Goal: Task Accomplishment & Management: Use online tool/utility

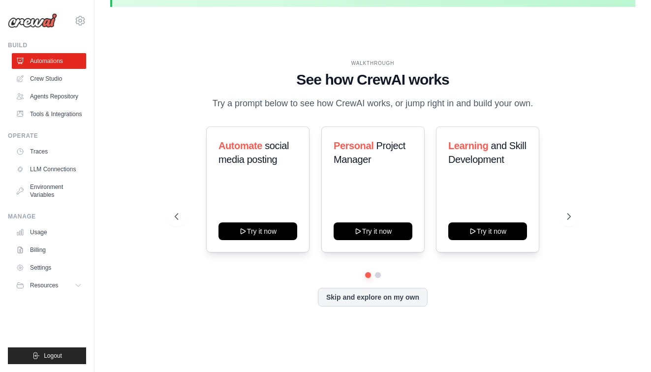
scroll to position [34, 0]
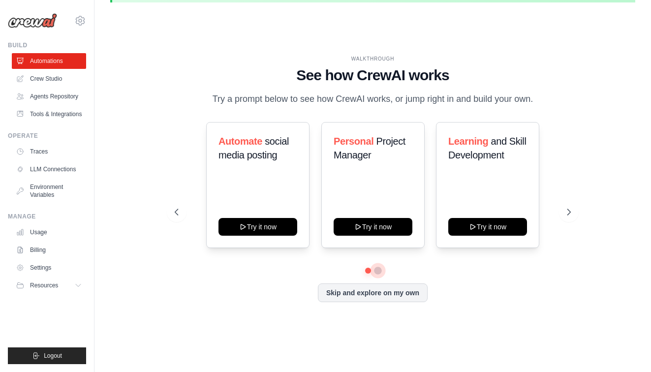
click at [378, 270] on button at bounding box center [378, 271] width 8 height 8
click at [368, 270] on button at bounding box center [367, 270] width 7 height 7
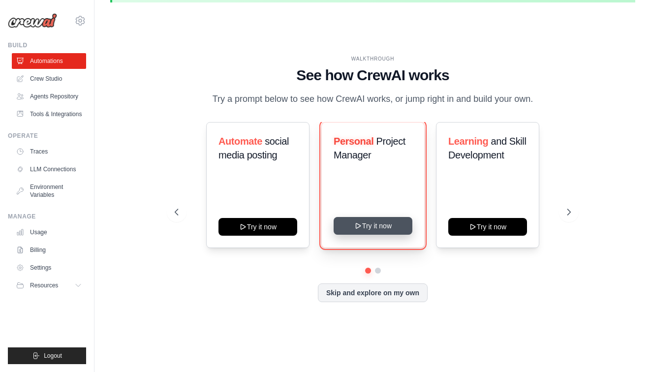
click at [373, 228] on button "Try it now" at bounding box center [373, 226] width 79 height 18
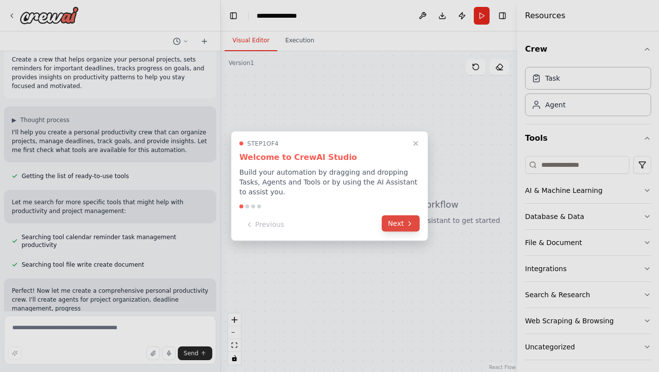
scroll to position [21, 0]
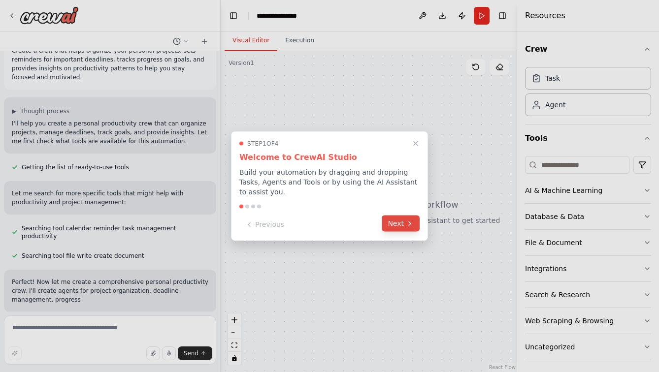
click at [395, 226] on button "Next" at bounding box center [400, 224] width 38 height 16
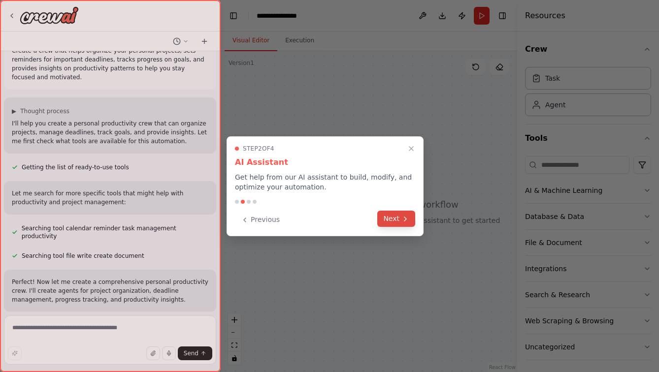
click at [397, 216] on button "Next" at bounding box center [396, 219] width 38 height 16
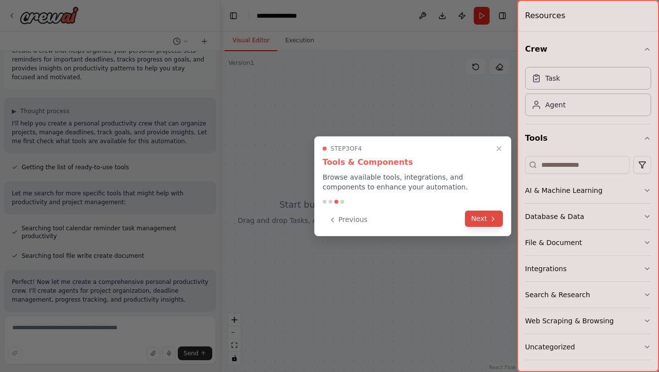
click at [488, 218] on button "Next" at bounding box center [484, 219] width 38 height 16
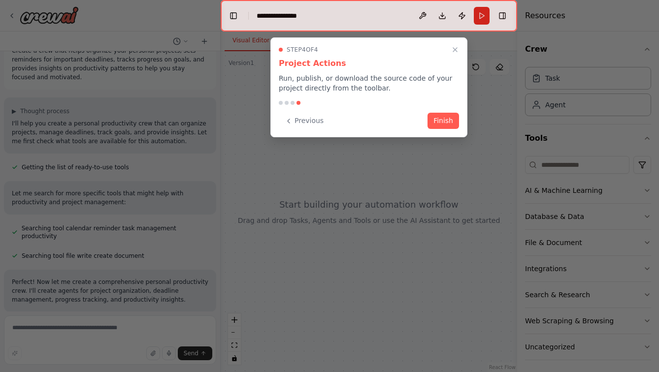
scroll to position [73, 0]
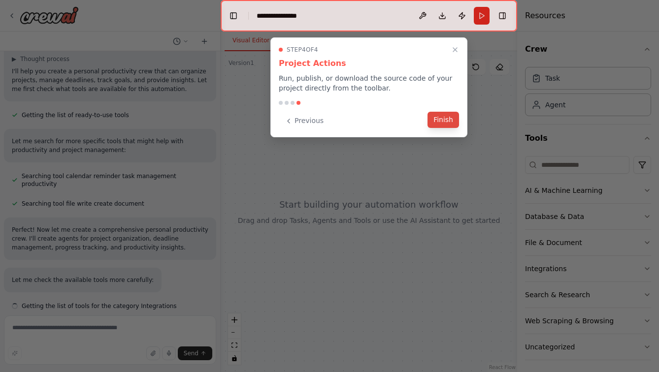
click at [442, 119] on button "Finish" at bounding box center [443, 120] width 32 height 16
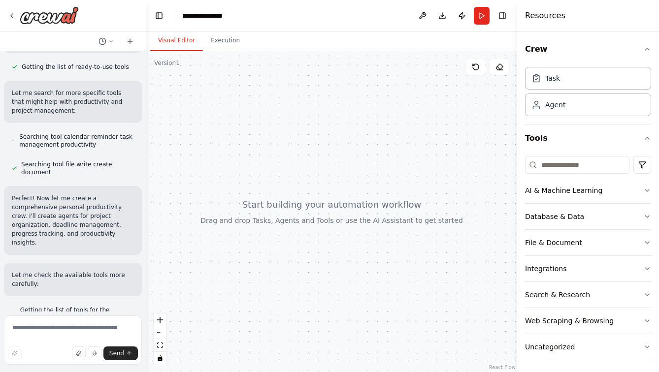
scroll to position [157, 0]
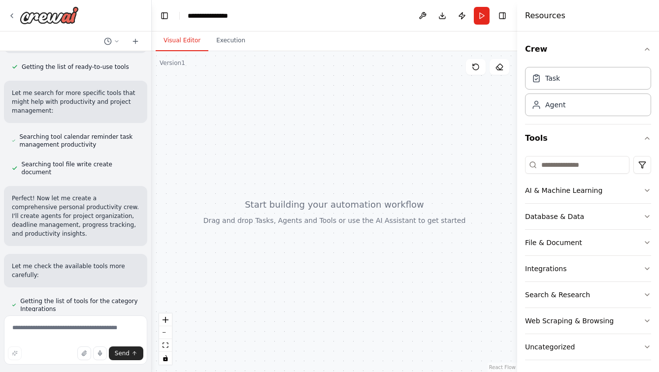
drag, startPoint x: 218, startPoint y: 251, endPoint x: 152, endPoint y: 255, distance: 66.6
click at [152, 255] on div "**********" at bounding box center [329, 186] width 659 height 372
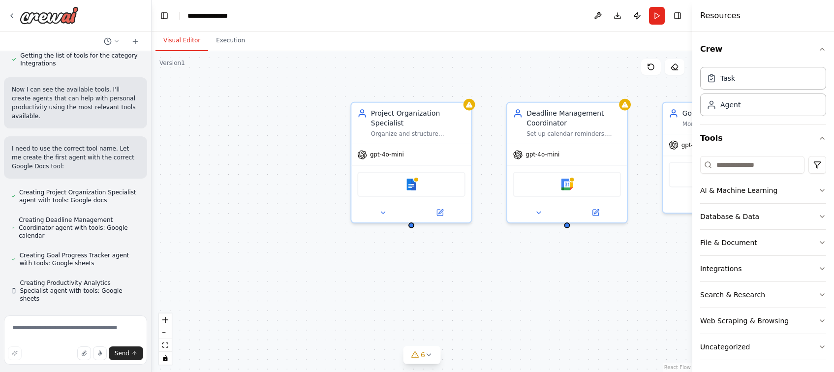
scroll to position [403, 0]
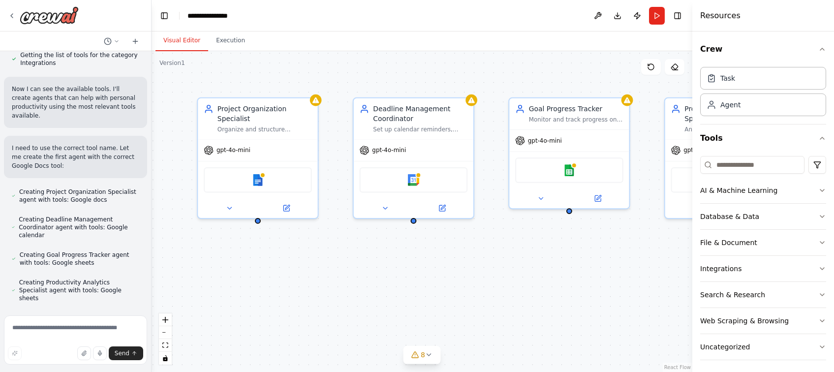
drag, startPoint x: 485, startPoint y: 317, endPoint x: 331, endPoint y: 312, distance: 153.6
click at [331, 312] on div "Project Organization Specialist Organize and structure personal projects by cat…" at bounding box center [422, 211] width 541 height 321
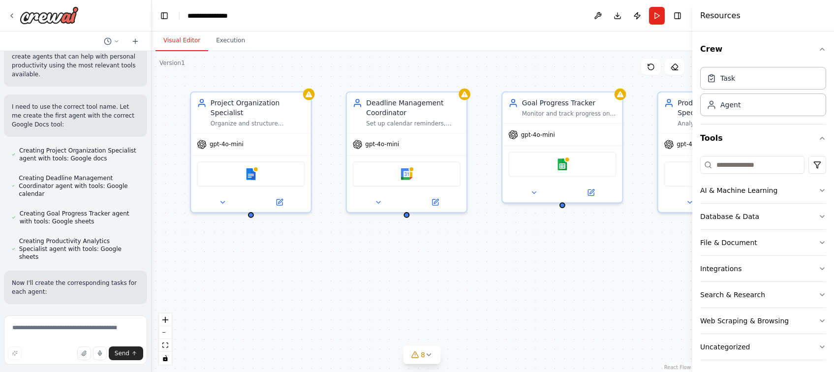
scroll to position [472, 0]
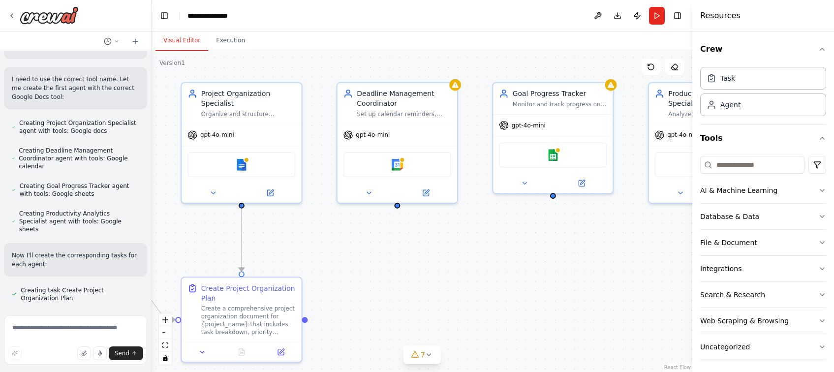
drag, startPoint x: 590, startPoint y: 265, endPoint x: 573, endPoint y: 250, distance: 22.3
click at [573, 250] on div ".deletable-edge-delete-btn { width: 20px; height: 20px; border: 0px solid #ffff…" at bounding box center [422, 211] width 541 height 321
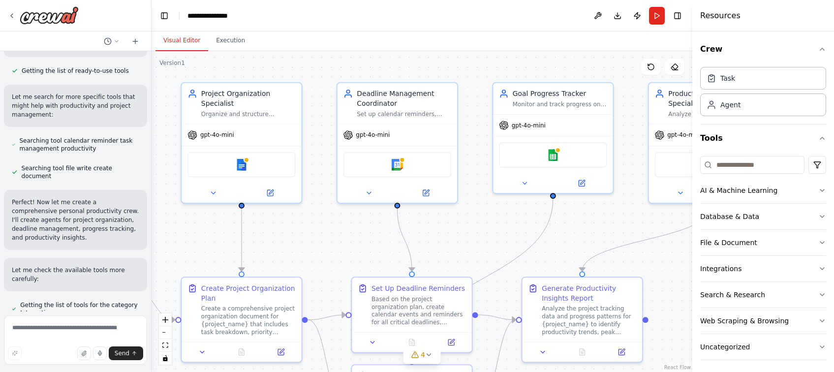
scroll to position [161, 0]
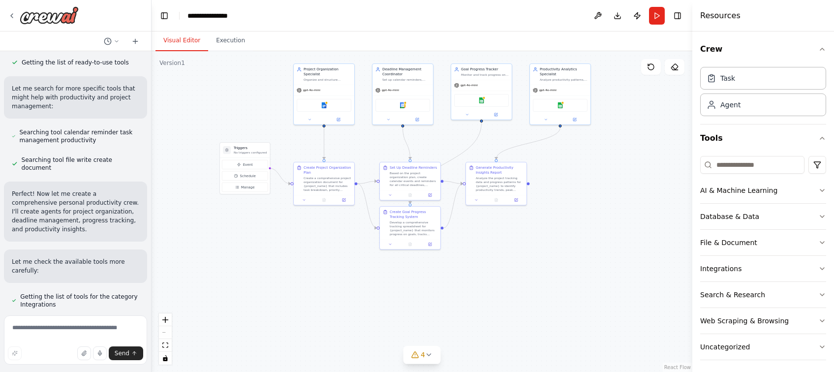
drag, startPoint x: 201, startPoint y: 147, endPoint x: 276, endPoint y: 58, distance: 116.4
click at [276, 58] on div ".deletable-edge-delete-btn { width: 20px; height: 20px; border: 0px solid #ffff…" at bounding box center [422, 211] width 541 height 321
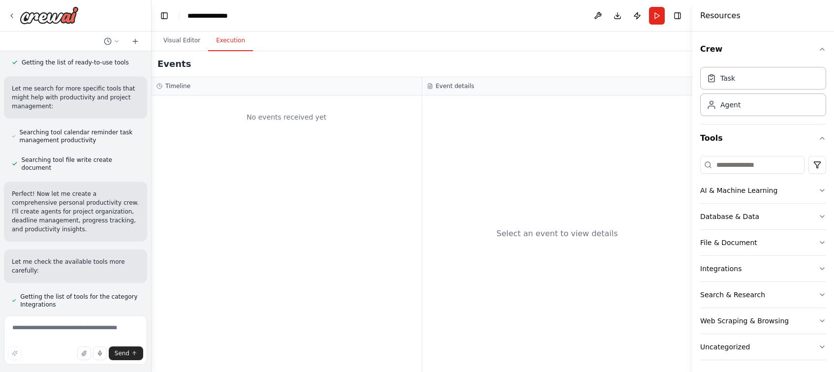
click at [234, 42] on button "Execution" at bounding box center [230, 41] width 45 height 21
click at [187, 42] on button "Visual Editor" at bounding box center [182, 41] width 53 height 21
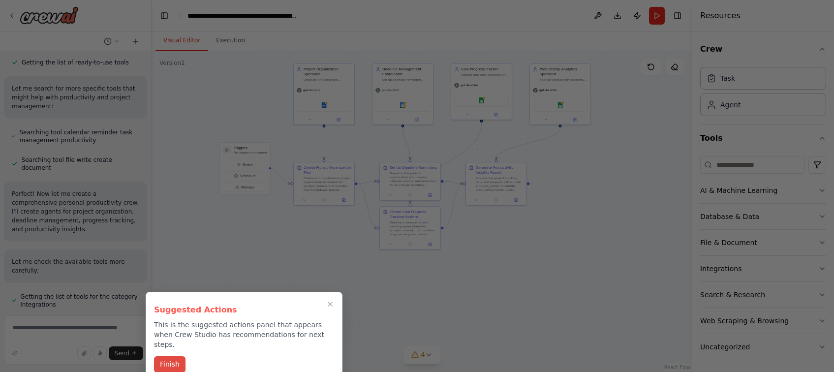
click at [173, 357] on button "Finish" at bounding box center [170, 364] width 32 height 16
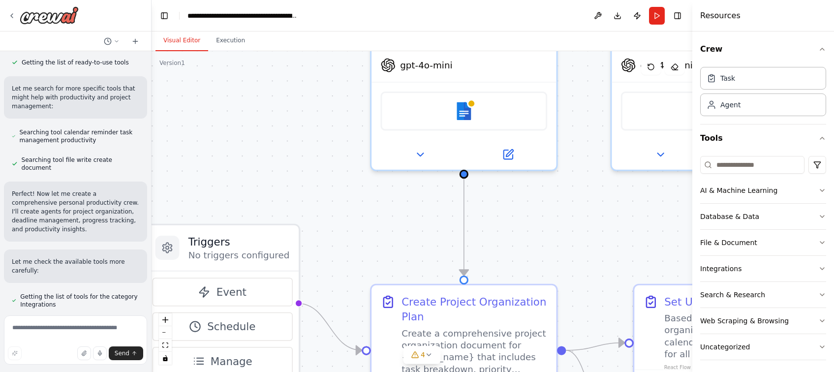
drag, startPoint x: 263, startPoint y: 134, endPoint x: 320, endPoint y: 222, distance: 104.3
click at [320, 222] on div ".deletable-edge-delete-btn { width: 20px; height: 20px; border: 0px solid #ffff…" at bounding box center [422, 211] width 541 height 321
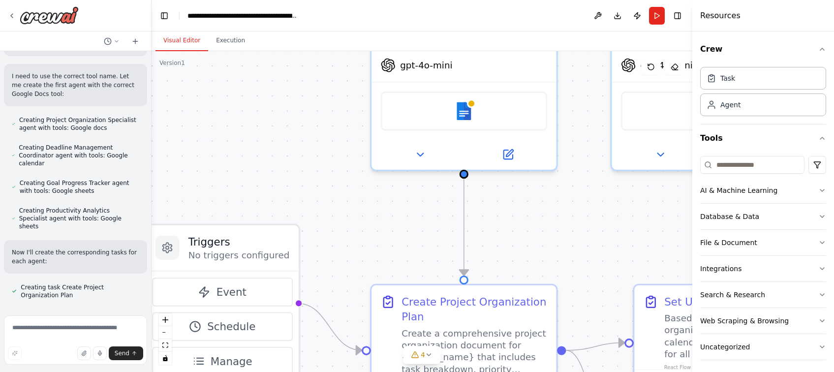
scroll to position [479, 0]
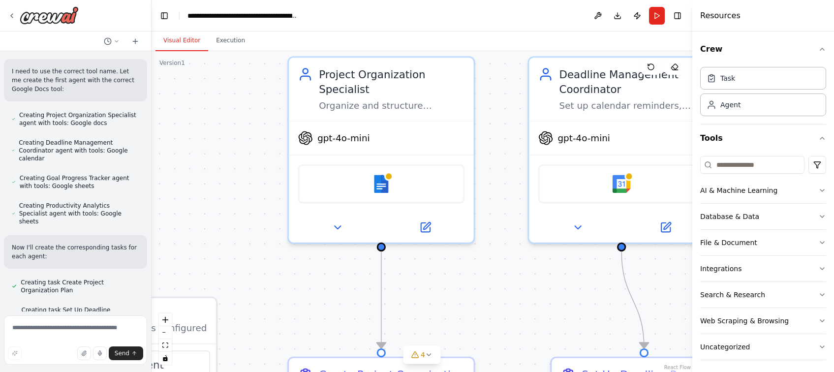
drag, startPoint x: 282, startPoint y: 122, endPoint x: 199, endPoint y: 195, distance: 110.2
click at [199, 195] on div ".deletable-edge-delete-btn { width: 20px; height: 20px; border: 0px solid #ffff…" at bounding box center [422, 211] width 541 height 321
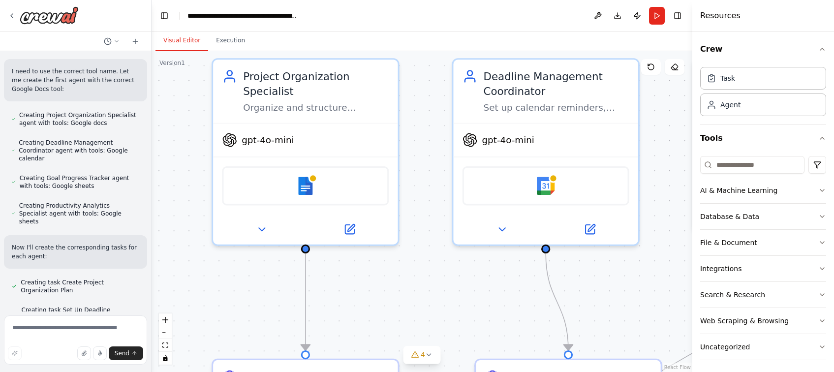
drag, startPoint x: 501, startPoint y: 158, endPoint x: 425, endPoint y: 160, distance: 75.8
click at [425, 160] on div ".deletable-edge-delete-btn { width: 20px; height: 20px; border: 0px solid #ffff…" at bounding box center [422, 211] width 541 height 321
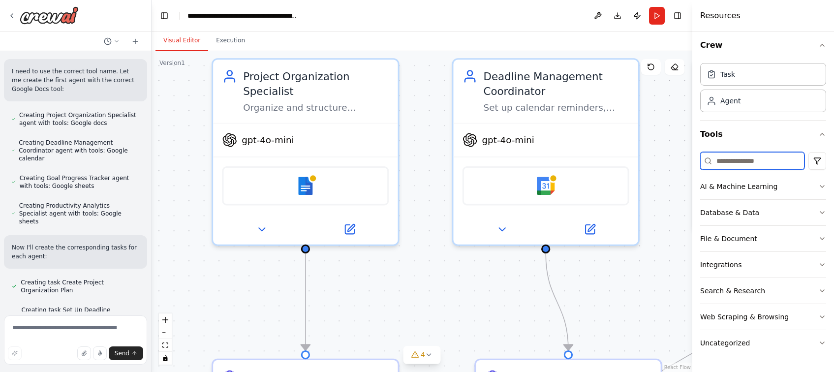
click at [658, 165] on input at bounding box center [752, 161] width 104 height 18
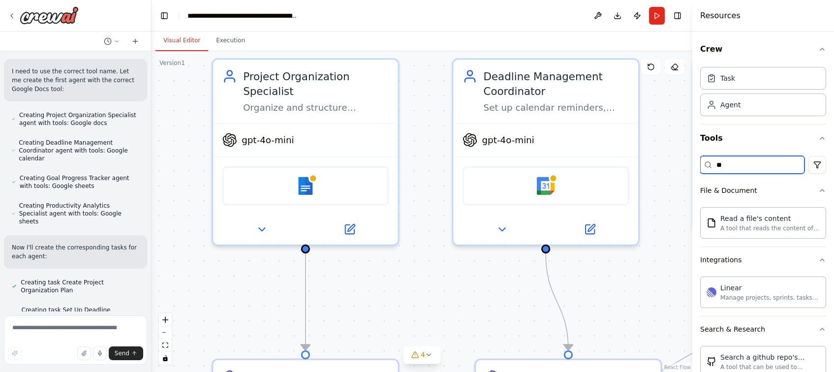
type input "*"
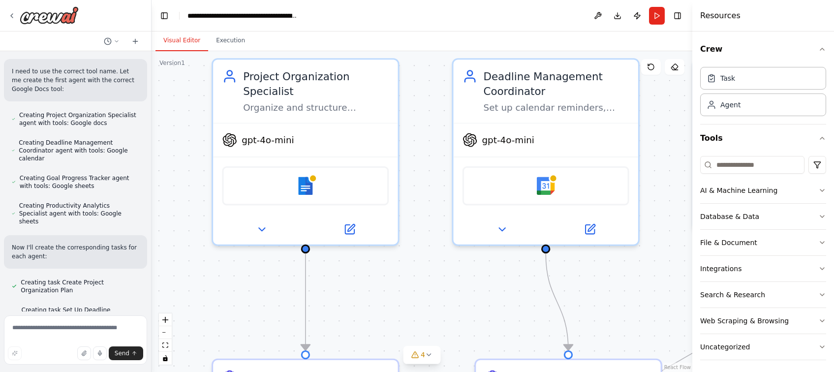
click at [658, 23] on div "Resources" at bounding box center [764, 16] width 142 height 32
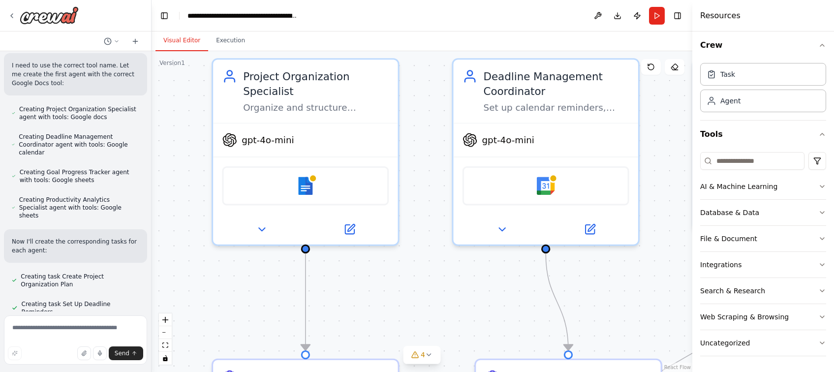
scroll to position [486, 0]
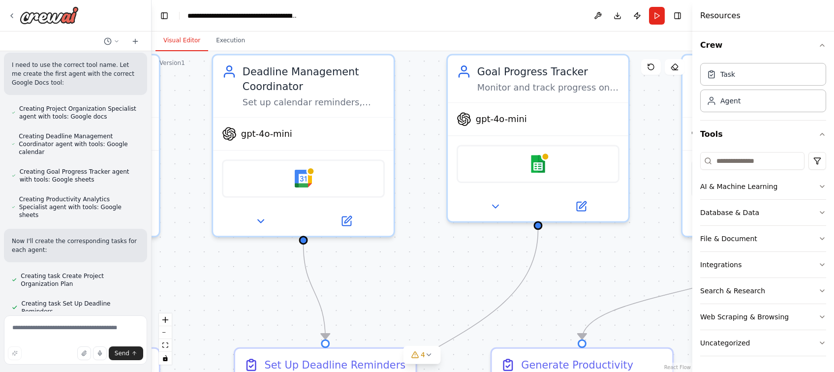
drag, startPoint x: 469, startPoint y: 297, endPoint x: 228, endPoint y: 287, distance: 240.9
click at [228, 287] on div ".deletable-edge-delete-btn { width: 20px; height: 20px; border: 0px solid #ffff…" at bounding box center [422, 211] width 541 height 321
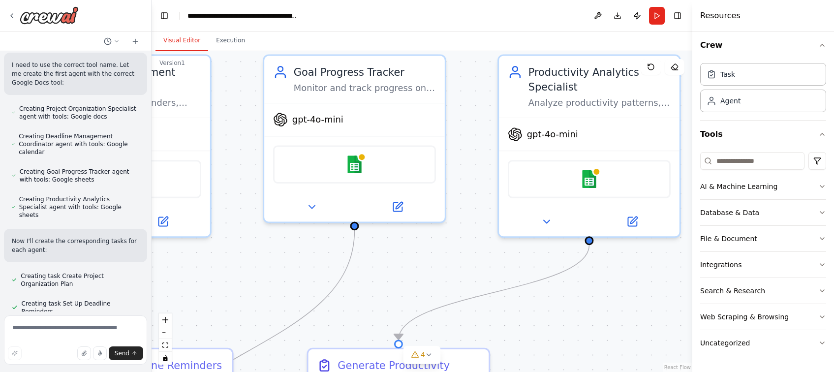
drag, startPoint x: 434, startPoint y: 275, endPoint x: 243, endPoint y: 276, distance: 191.5
click at [243, 276] on div ".deletable-edge-delete-btn { width: 20px; height: 20px; border: 0px solid #ffff…" at bounding box center [422, 211] width 541 height 321
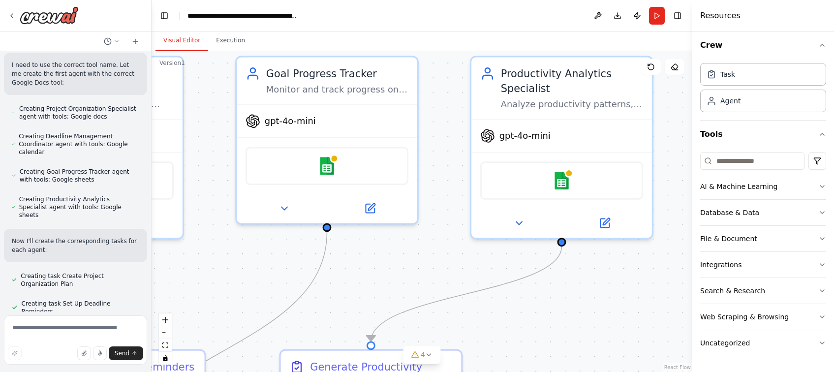
drag, startPoint x: 447, startPoint y: 272, endPoint x: 433, endPoint y: 272, distance: 13.8
click at [433, 272] on div ".deletable-edge-delete-btn { width: 20px; height: 20px; border: 0px solid #ffff…" at bounding box center [422, 211] width 541 height 321
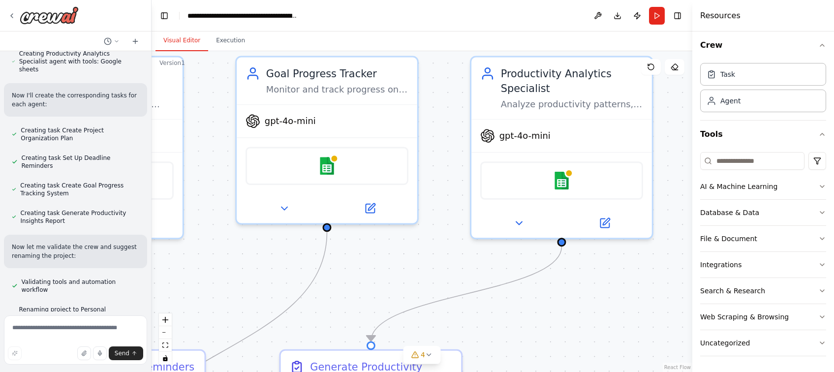
scroll to position [637, 0]
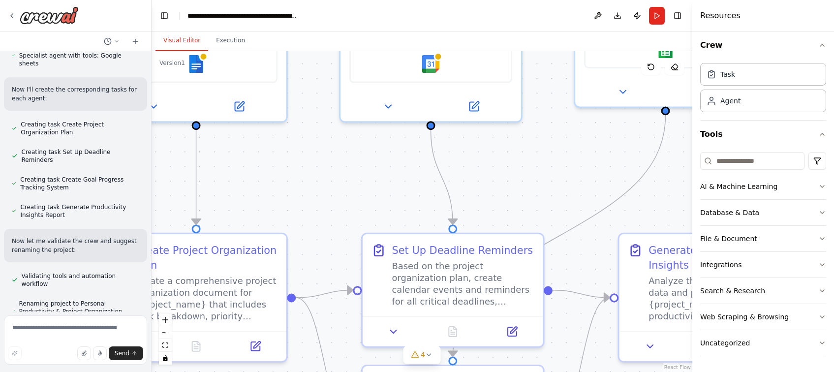
drag, startPoint x: 209, startPoint y: 272, endPoint x: 568, endPoint y: 146, distance: 380.9
click at [568, 146] on div ".deletable-edge-delete-btn { width: 20px; height: 20px; border: 0px solid #ffff…" at bounding box center [422, 211] width 541 height 321
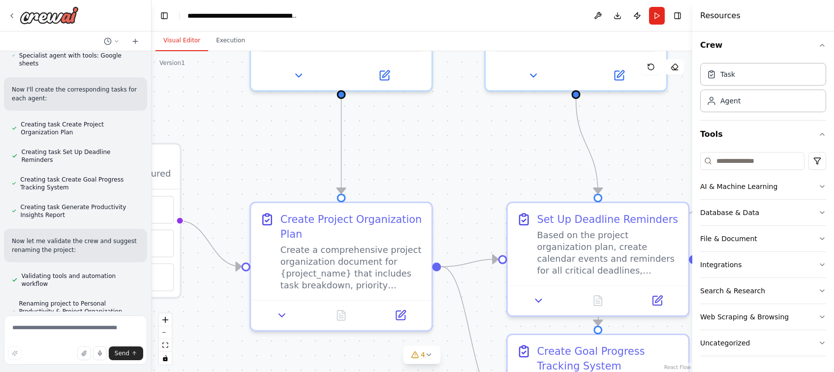
drag, startPoint x: 311, startPoint y: 178, endPoint x: 436, endPoint y: 157, distance: 126.3
click at [436, 157] on div ".deletable-edge-delete-btn { width: 20px; height: 20px; border: 0px solid #ffff…" at bounding box center [422, 211] width 541 height 321
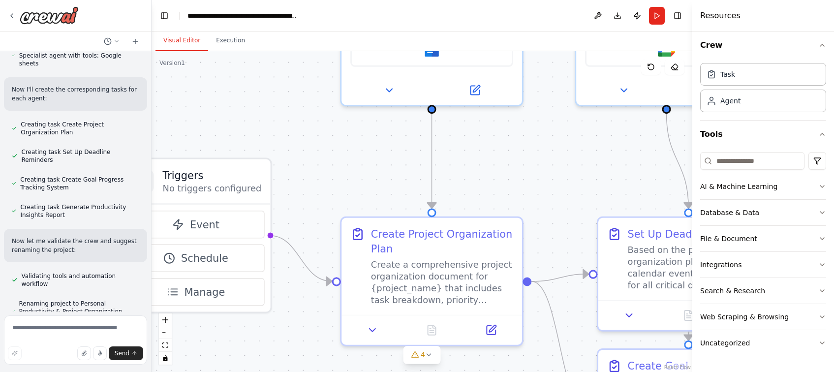
drag, startPoint x: 258, startPoint y: 140, endPoint x: 348, endPoint y: 155, distance: 91.8
click at [348, 155] on div ".deletable-edge-delete-btn { width: 20px; height: 20px; border: 0px solid #ffff…" at bounding box center [422, 211] width 541 height 321
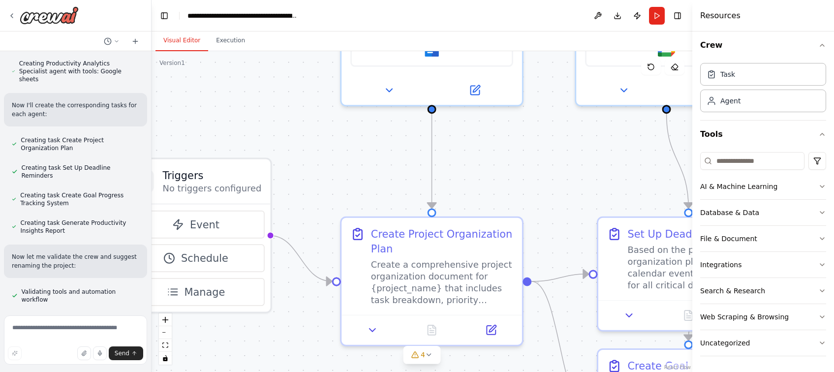
scroll to position [624, 0]
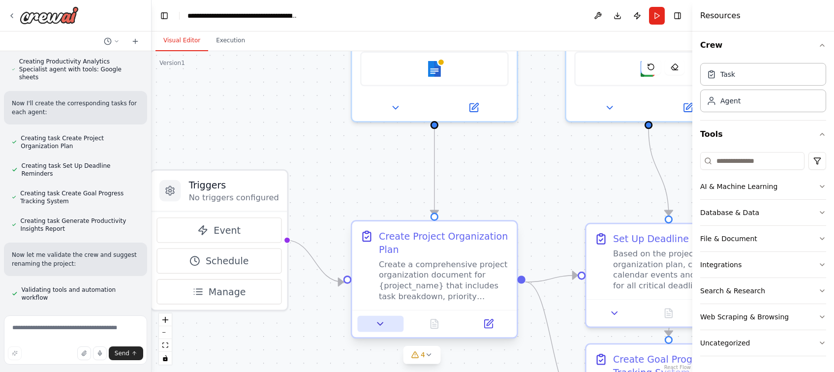
click at [384, 323] on icon at bounding box center [380, 323] width 11 height 11
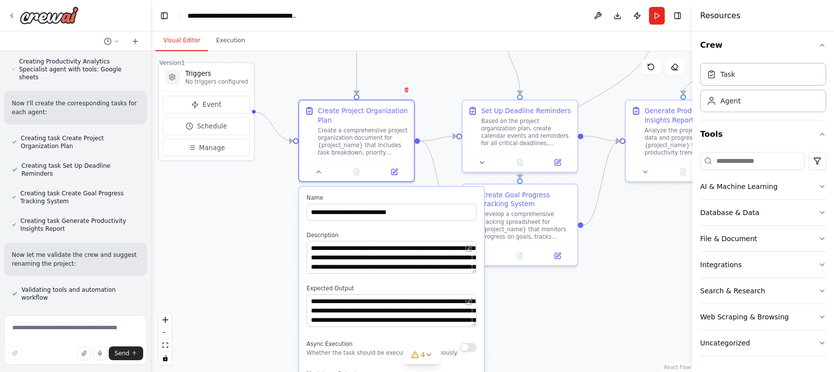
drag, startPoint x: 317, startPoint y: 342, endPoint x: 238, endPoint y: 200, distance: 162.0
click at [238, 200] on div ".deletable-edge-delete-btn { width: 20px; height: 20px; border: 0px solid #ffff…" at bounding box center [422, 211] width 541 height 321
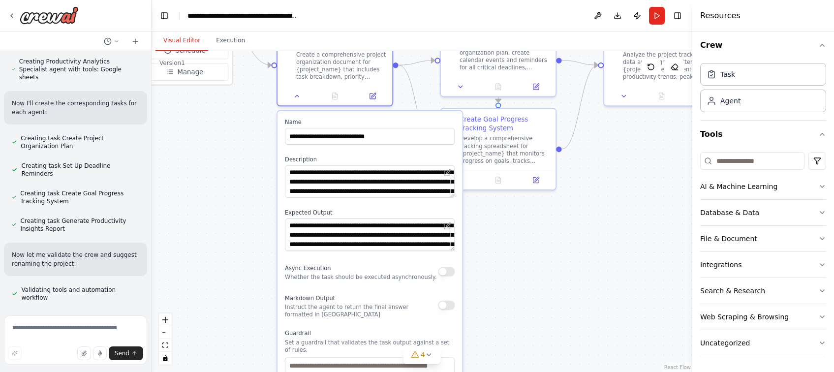
drag, startPoint x: 247, startPoint y: 304, endPoint x: 225, endPoint y: 228, distance: 78.8
click at [225, 228] on div ".deletable-edge-delete-btn { width: 20px; height: 20px; border: 0px solid #ffff…" at bounding box center [422, 211] width 541 height 321
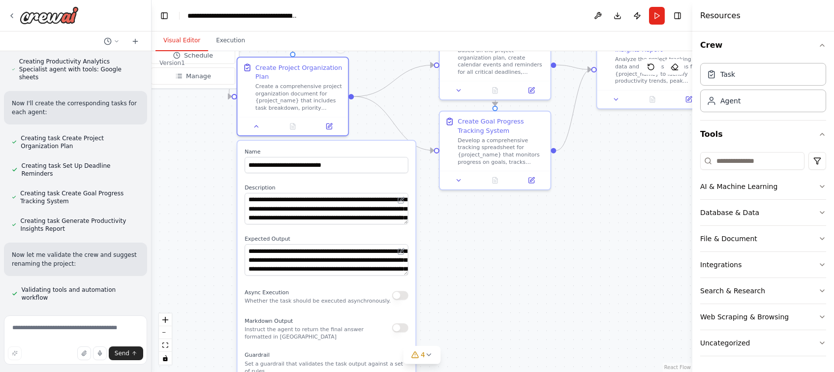
drag, startPoint x: 452, startPoint y: 198, endPoint x: 416, endPoint y: 231, distance: 49.1
click at [411, 229] on div "**********" at bounding box center [327, 315] width 178 height 348
click at [353, 207] on textarea "**********" at bounding box center [327, 209] width 164 height 32
click at [379, 219] on textarea "**********" at bounding box center [327, 209] width 164 height 32
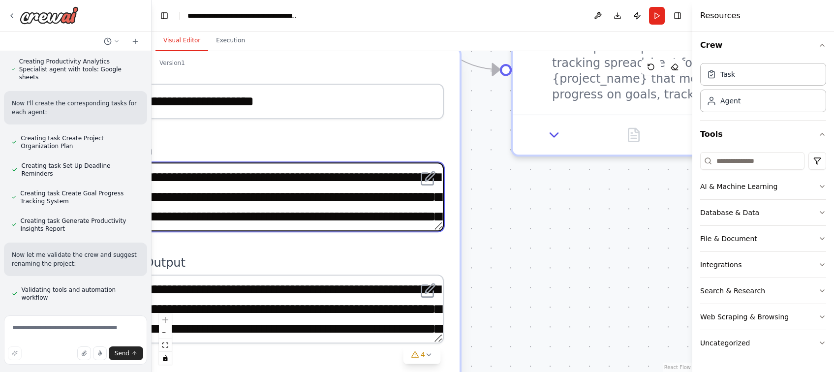
click at [440, 228] on textarea "**********" at bounding box center [265, 196] width 358 height 69
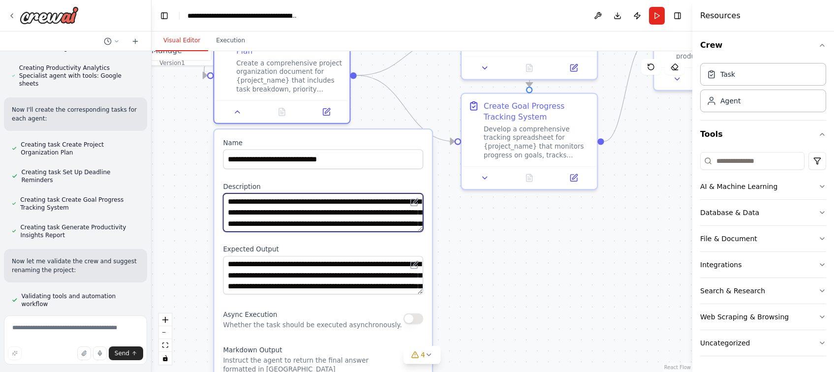
scroll to position [614, 0]
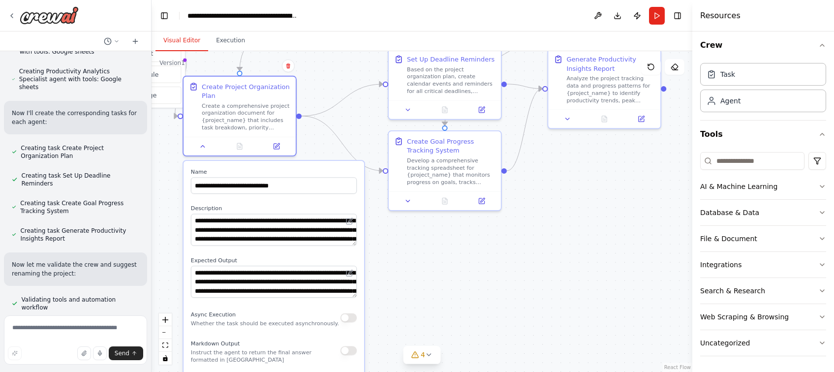
drag, startPoint x: 473, startPoint y: 311, endPoint x: 414, endPoint y: 321, distance: 60.0
click at [414, 321] on div ".deletable-edge-delete-btn { width: 20px; height: 20px; border: 0px solid #ffff…" at bounding box center [422, 211] width 541 height 321
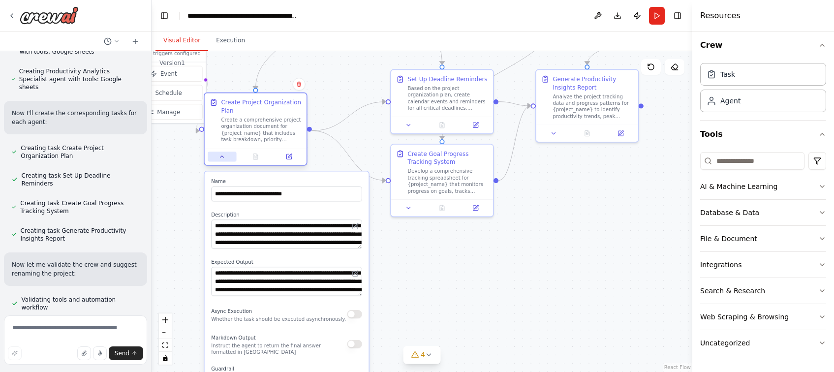
click at [220, 158] on icon at bounding box center [222, 157] width 6 height 6
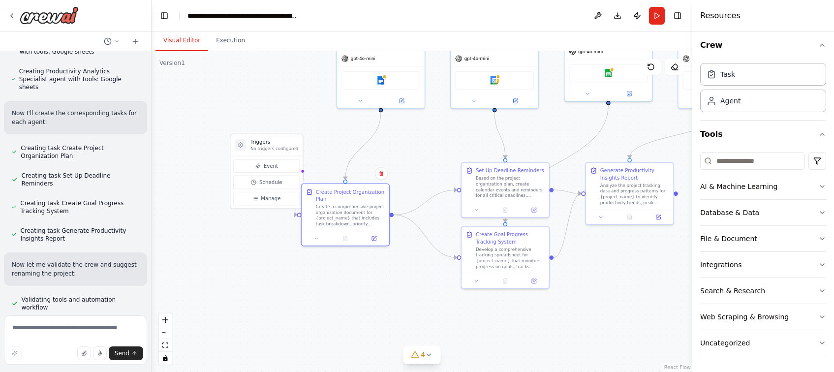
drag, startPoint x: 319, startPoint y: 195, endPoint x: 401, endPoint y: 272, distance: 111.8
click at [401, 272] on div ".deletable-edge-delete-btn { width: 20px; height: 20px; border: 0px solid #ffff…" at bounding box center [422, 211] width 541 height 321
click at [279, 159] on button "Event" at bounding box center [266, 165] width 66 height 13
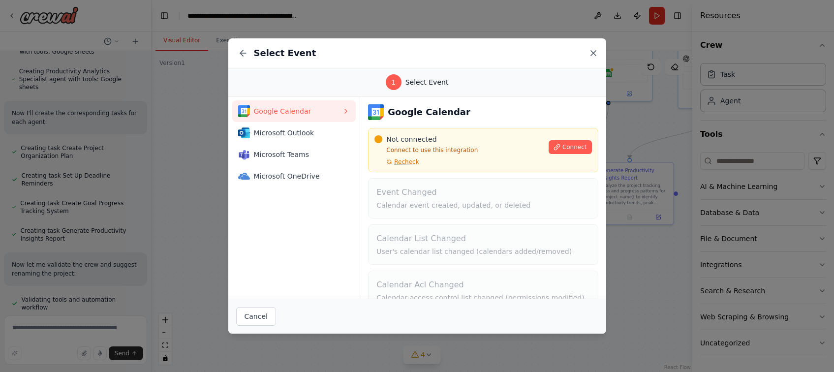
click at [595, 54] on icon at bounding box center [594, 53] width 10 height 10
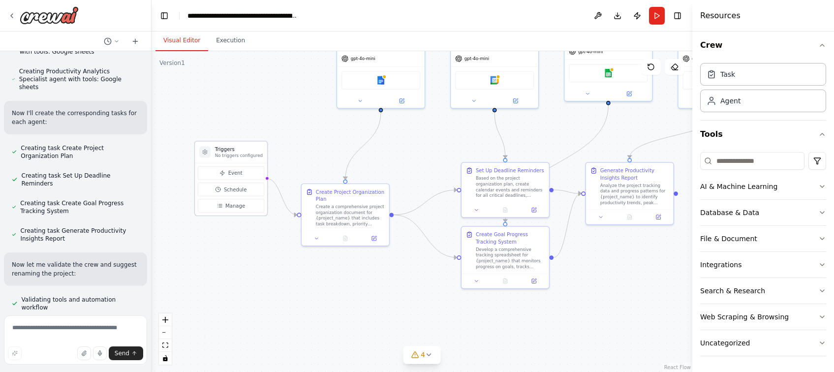
drag, startPoint x: 233, startPoint y: 149, endPoint x: 196, endPoint y: 158, distance: 38.4
click at [196, 158] on div "Triggers No triggers configured" at bounding box center [231, 152] width 72 height 22
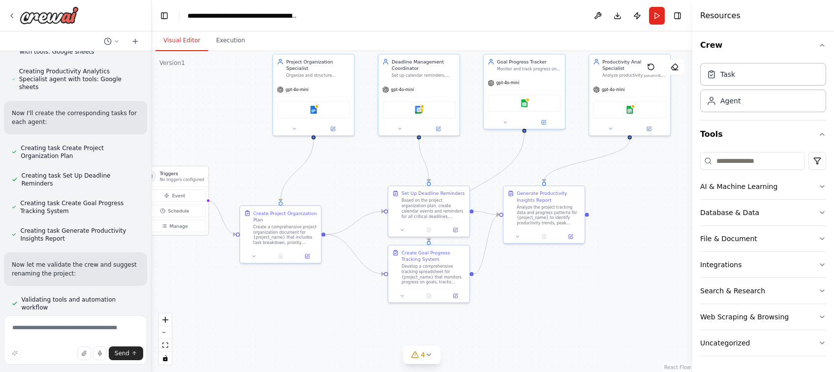
drag, startPoint x: 348, startPoint y: 285, endPoint x: 276, endPoint y: 301, distance: 74.3
click at [276, 301] on div ".deletable-edge-delete-btn { width: 20px; height: 20px; border: 0px solid #ffff…" at bounding box center [422, 211] width 541 height 321
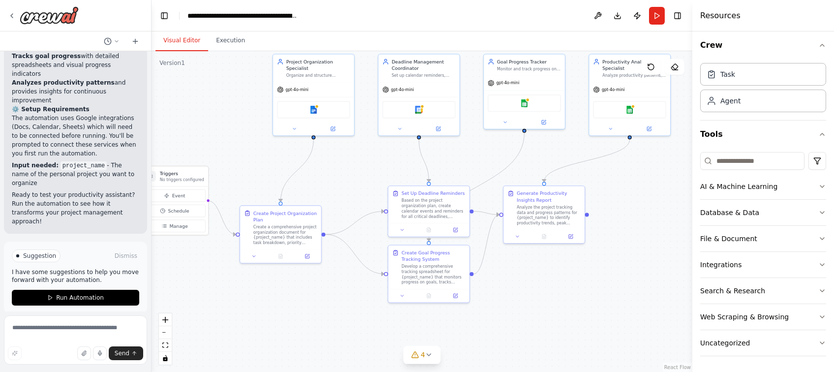
scroll to position [1331, 0]
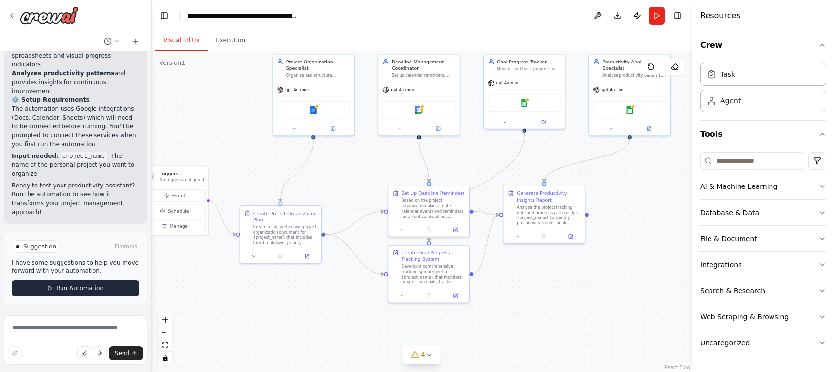
click at [56, 288] on span "Run Automation" at bounding box center [80, 289] width 48 height 8
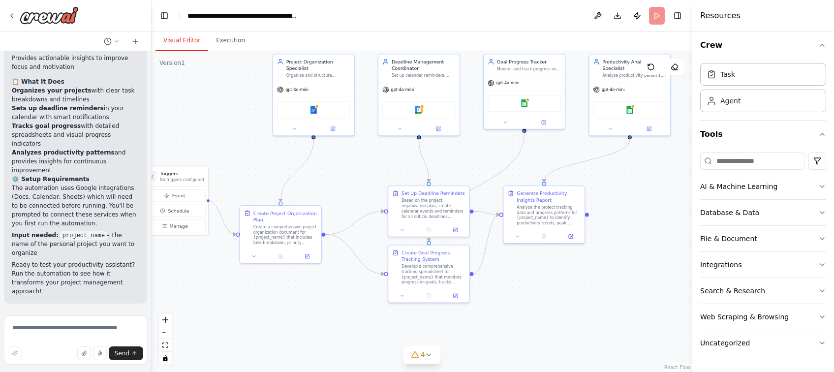
scroll to position [1251, 0]
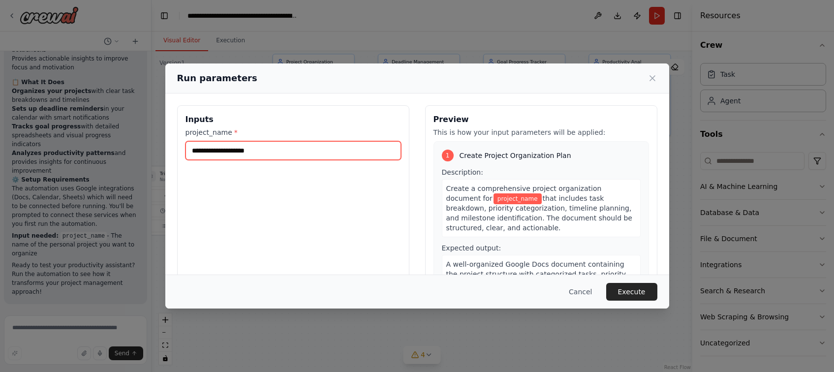
click at [263, 152] on input "project_name *" at bounding box center [294, 150] width 216 height 19
click at [261, 151] on input "project_name *" at bounding box center [294, 150] width 216 height 19
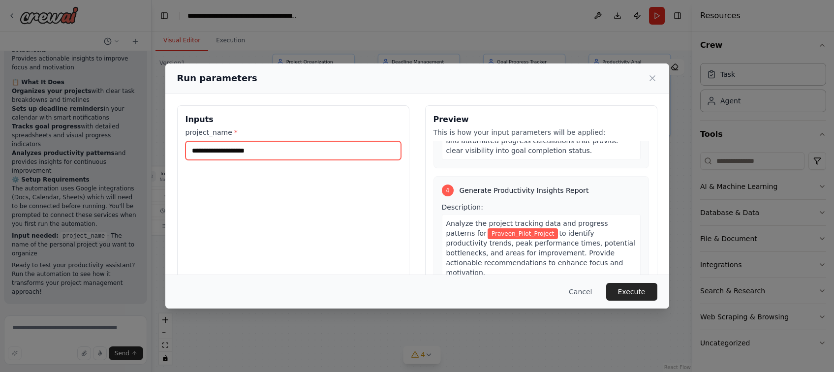
scroll to position [511, 0]
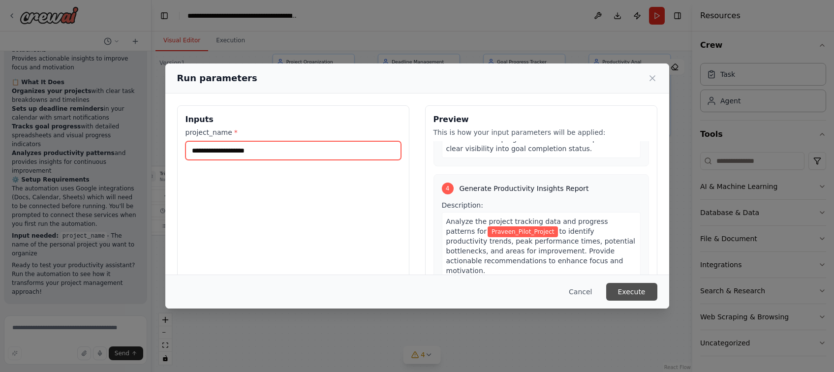
type input "**********"
click at [636, 293] on button "Execute" at bounding box center [631, 292] width 51 height 18
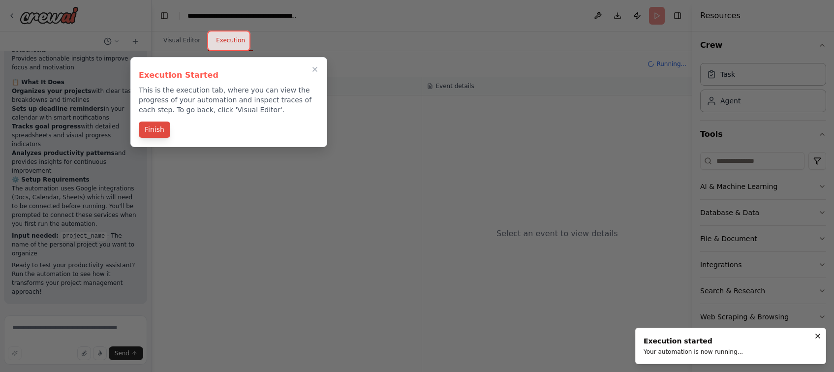
click at [158, 130] on button "Finish" at bounding box center [155, 130] width 32 height 16
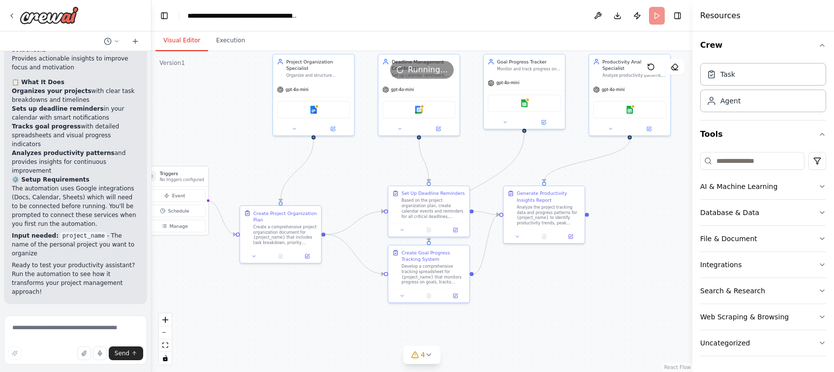
click at [175, 40] on button "Visual Editor" at bounding box center [182, 41] width 53 height 21
click at [227, 40] on button "Execution" at bounding box center [230, 41] width 45 height 21
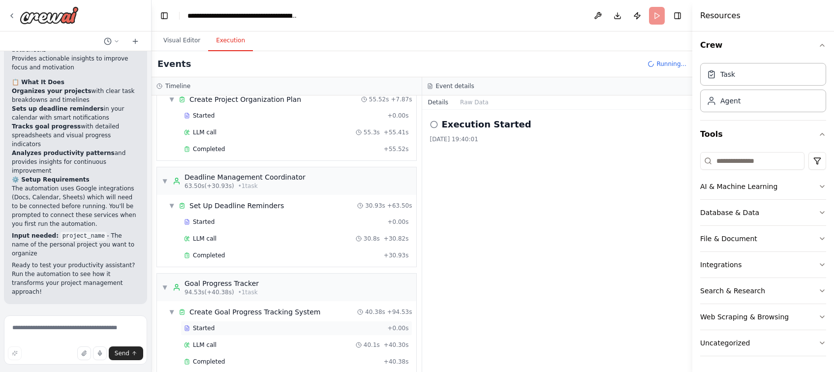
scroll to position [54, 0]
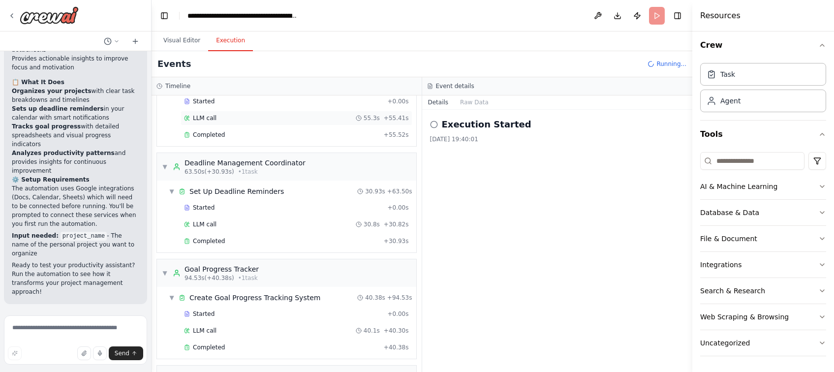
click at [270, 116] on div "LLM call 55.3s + 55.41s" at bounding box center [296, 118] width 225 height 8
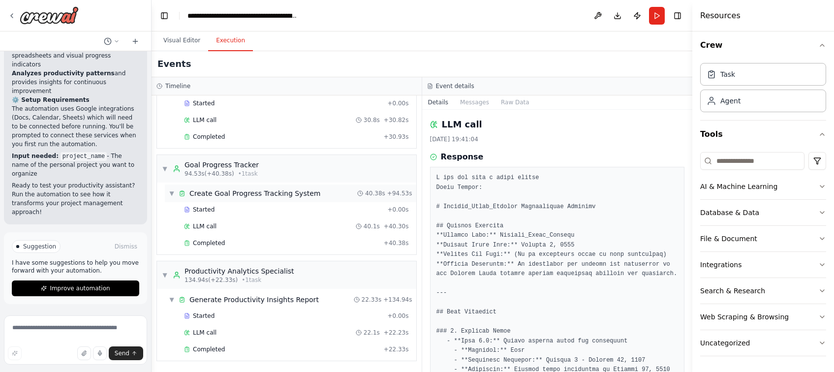
scroll to position [0, 0]
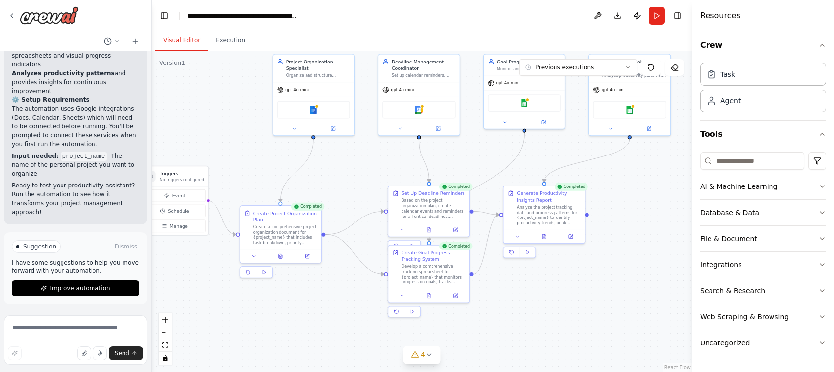
click at [186, 40] on button "Visual Editor" at bounding box center [182, 41] width 53 height 21
click at [184, 226] on span "Manage" at bounding box center [178, 226] width 18 height 6
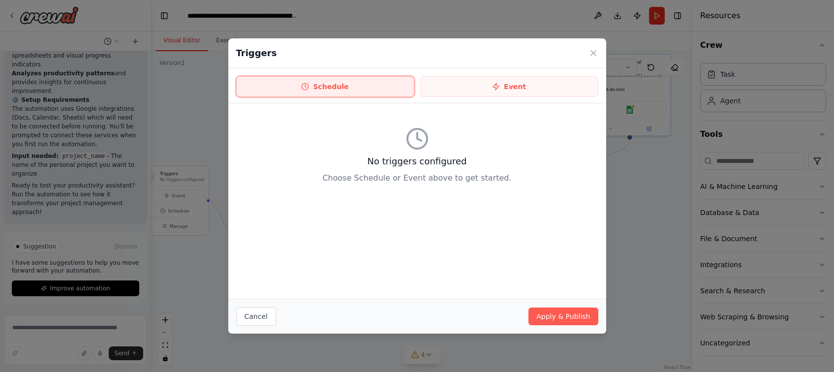
click at [338, 88] on button "Schedule" at bounding box center [325, 86] width 178 height 21
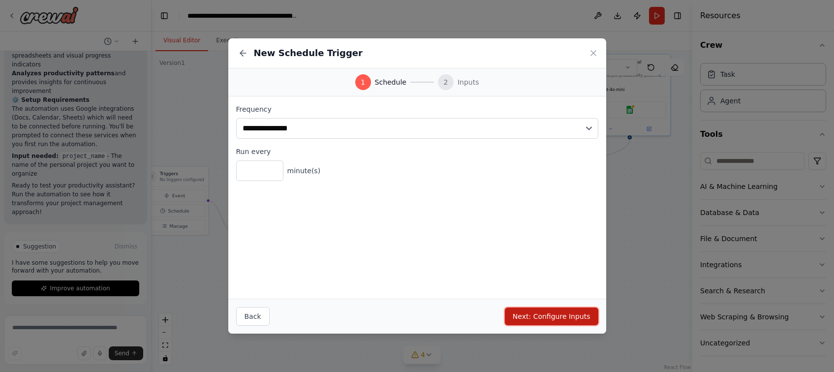
click at [554, 319] on button "Next: Configure Inputs" at bounding box center [552, 317] width 94 height 18
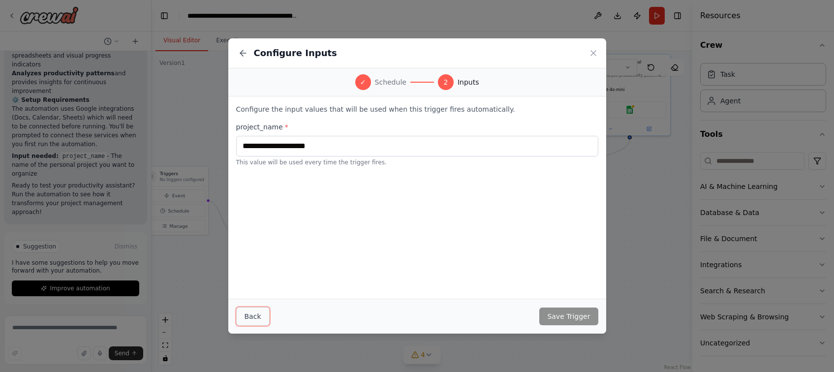
click at [248, 316] on button "Back" at bounding box center [252, 316] width 33 height 19
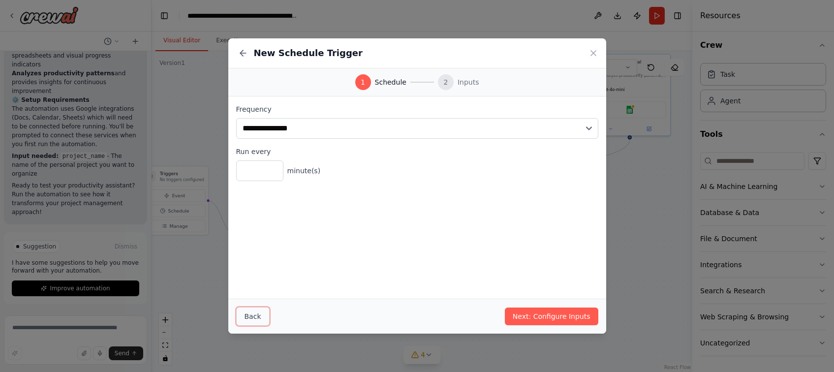
click at [252, 316] on button "Back" at bounding box center [252, 316] width 33 height 19
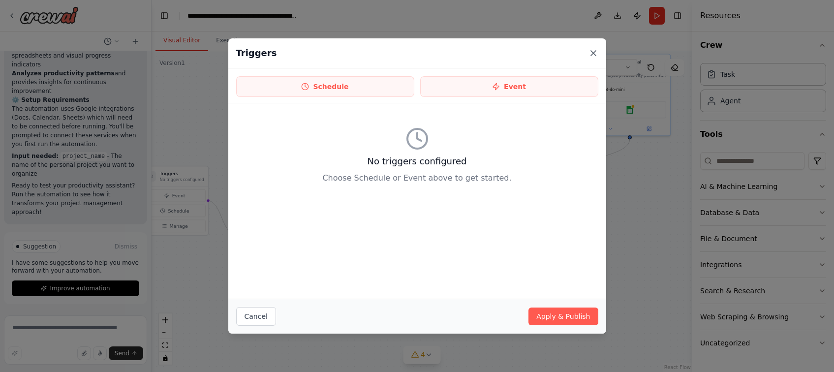
click at [593, 52] on icon at bounding box center [594, 53] width 10 height 10
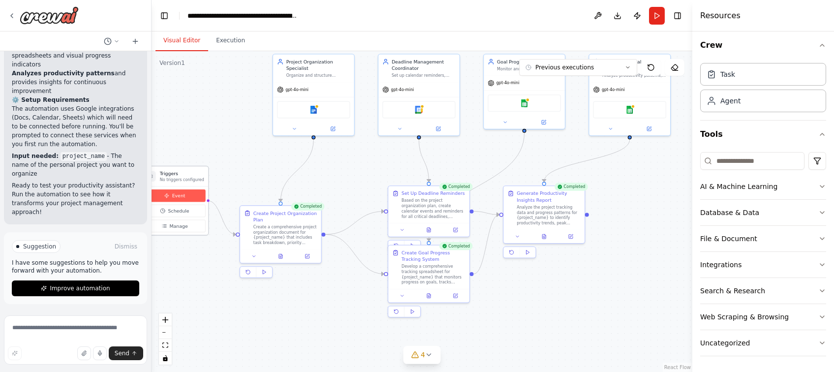
click at [176, 195] on span "Event" at bounding box center [178, 195] width 13 height 6
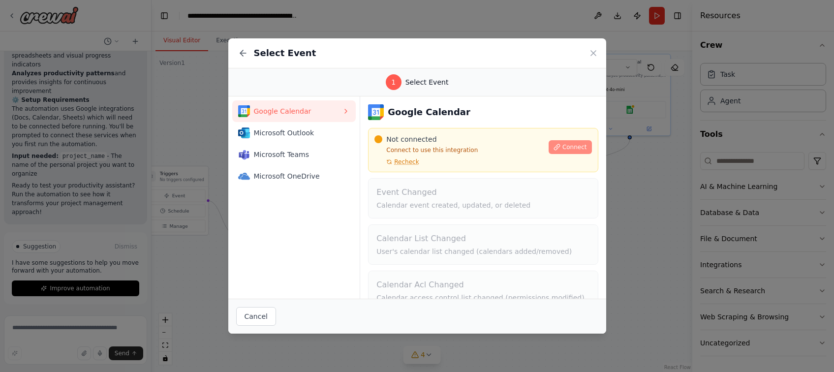
click at [567, 147] on span "Connect" at bounding box center [575, 147] width 25 height 8
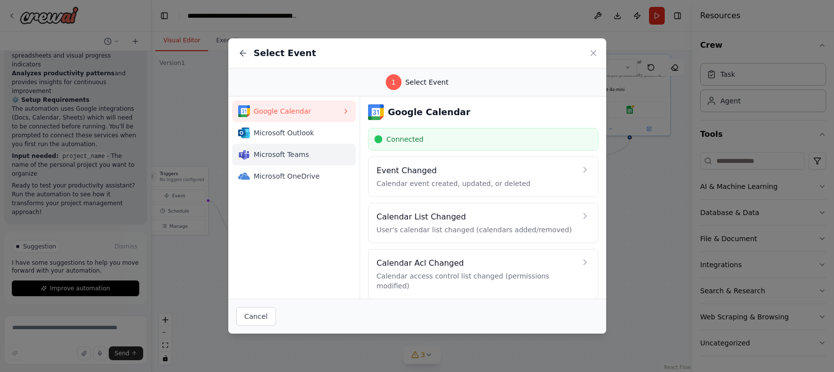
click at [277, 154] on span "Microsoft Teams" at bounding box center [298, 155] width 89 height 10
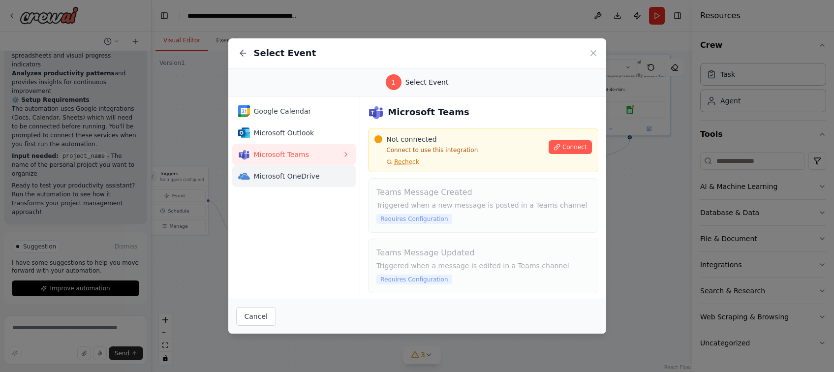
click at [279, 174] on span "Microsoft OneDrive" at bounding box center [298, 176] width 89 height 10
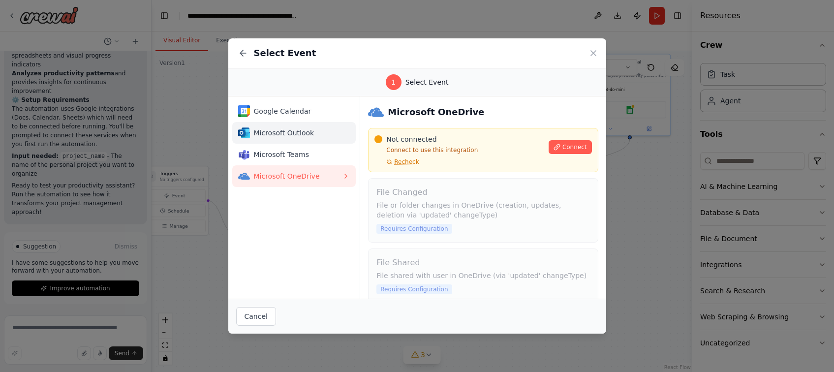
click at [279, 132] on span "Microsoft Outlook" at bounding box center [298, 133] width 89 height 10
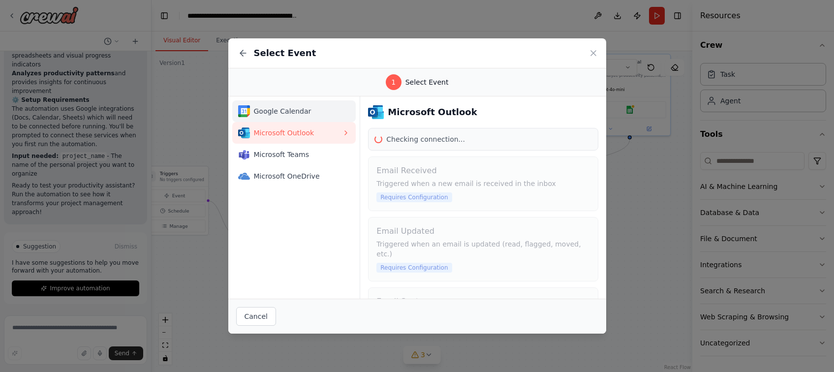
click at [284, 111] on span "Google Calendar" at bounding box center [298, 111] width 89 height 10
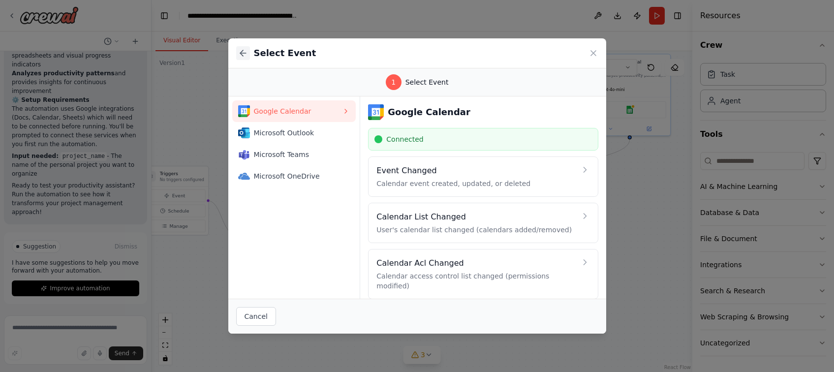
click at [242, 55] on icon at bounding box center [243, 53] width 10 height 10
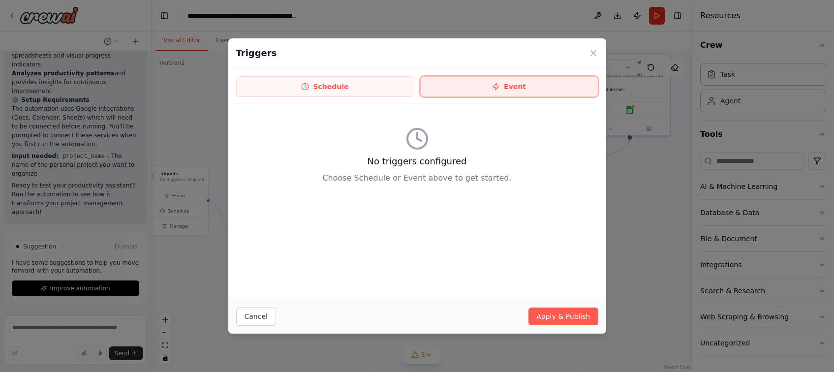
click at [519, 88] on button "Event" at bounding box center [509, 86] width 178 height 21
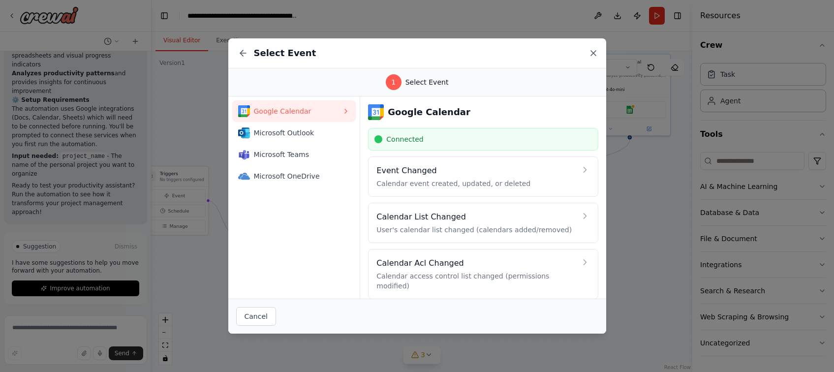
click at [592, 52] on icon at bounding box center [593, 53] width 5 height 5
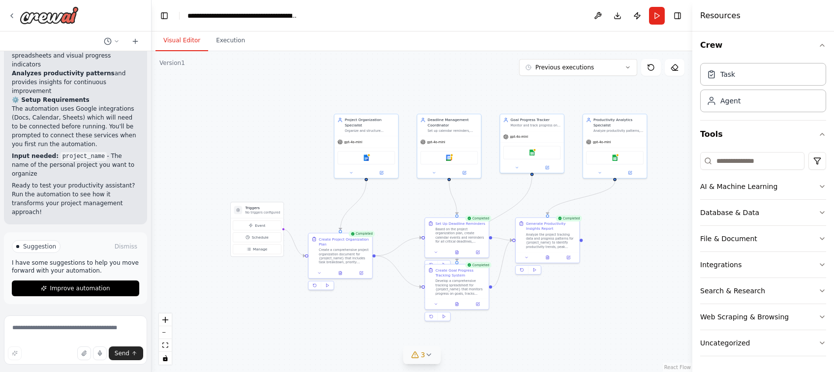
click at [431, 354] on icon at bounding box center [429, 355] width 4 height 2
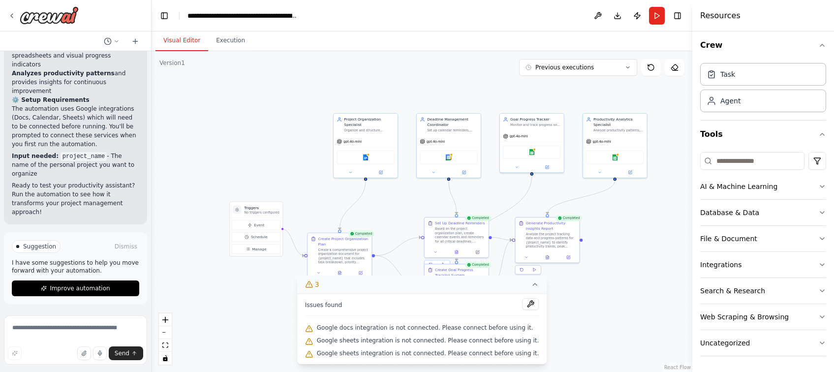
click at [590, 324] on div ".deletable-edge-delete-btn { width: 20px; height: 20px; border: 0px solid #ffff…" at bounding box center [422, 211] width 541 height 321
click at [531, 283] on icon at bounding box center [535, 285] width 8 height 8
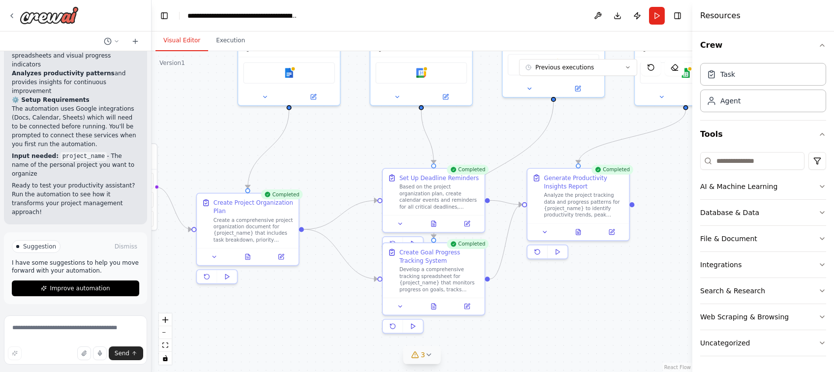
drag, startPoint x: 626, startPoint y: 198, endPoint x: 690, endPoint y: 196, distance: 64.5
click at [658, 196] on div "Create a crew that helps organize your personal projects, sets reminders for im…" at bounding box center [417, 186] width 834 height 372
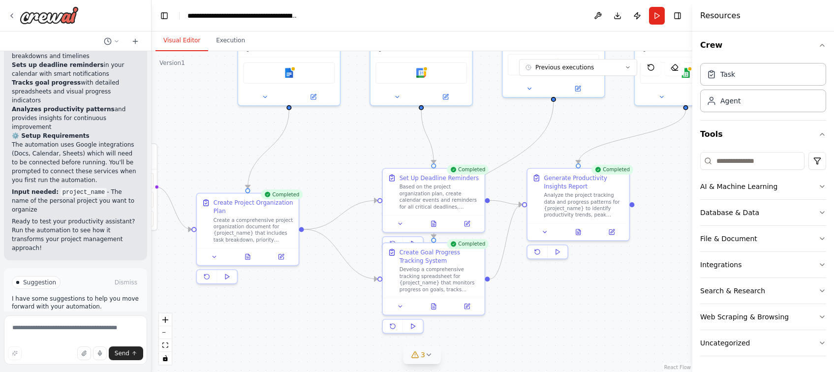
scroll to position [1331, 0]
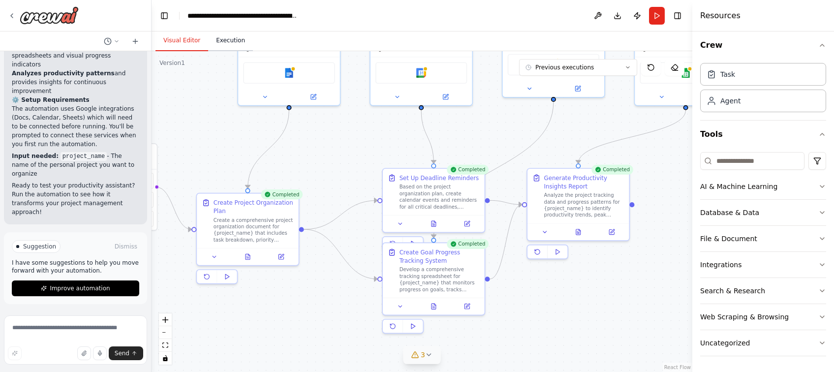
click at [222, 42] on button "Execution" at bounding box center [230, 41] width 45 height 21
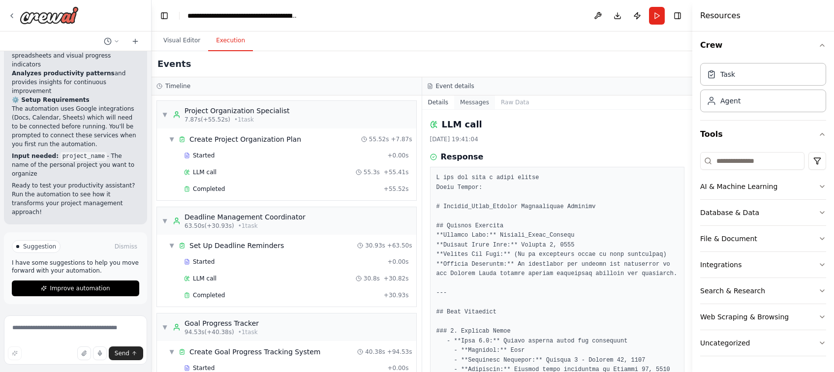
click at [466, 105] on button "Messages" at bounding box center [474, 102] width 41 height 14
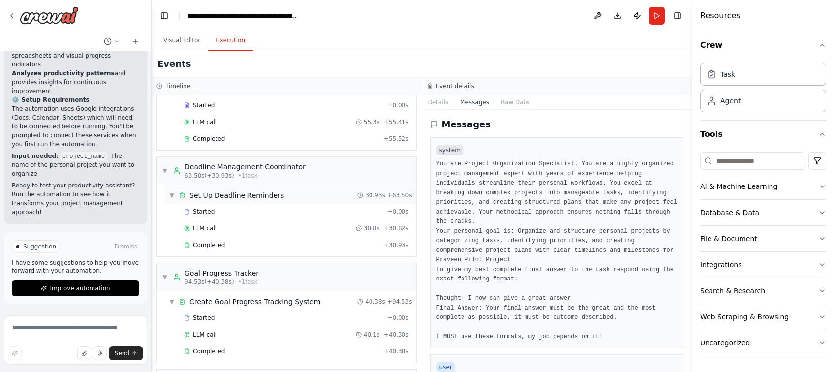
scroll to position [0, 0]
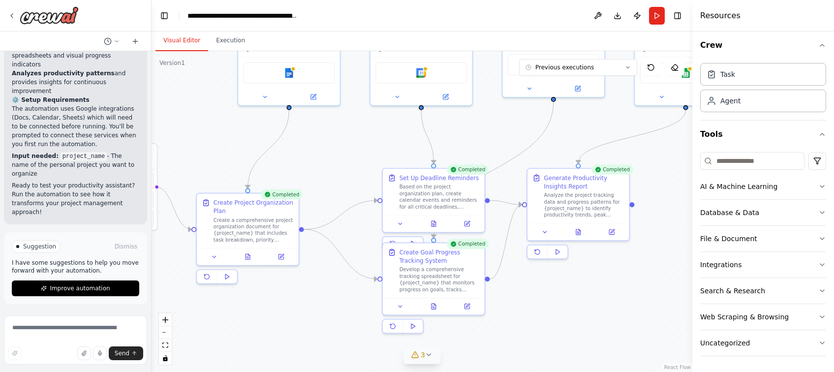
click at [171, 39] on button "Visual Editor" at bounding box center [182, 41] width 53 height 21
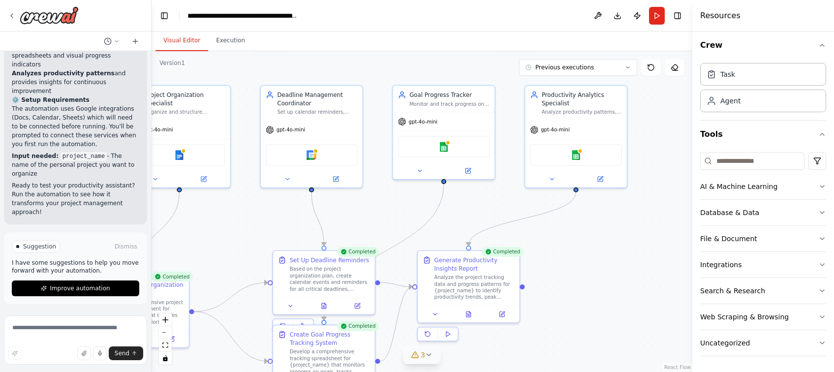
drag, startPoint x: 623, startPoint y: 308, endPoint x: 484, endPoint y: 410, distance: 172.2
click at [484, 372] on html "Create a crew that helps organize your personal projects, sets reminders for im…" at bounding box center [417, 186] width 834 height 372
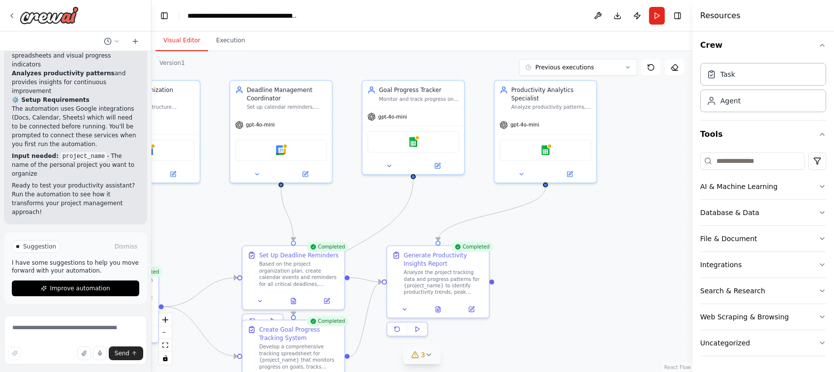
drag, startPoint x: 644, startPoint y: 172, endPoint x: 643, endPoint y: 148, distance: 24.7
click at [643, 148] on div ".deletable-edge-delete-btn { width: 20px; height: 20px; border: 0px solid #ffff…" at bounding box center [422, 211] width 541 height 321
click at [115, 40] on icon at bounding box center [117, 41] width 6 height 6
click at [375, 24] on header "**********" at bounding box center [422, 16] width 541 height 32
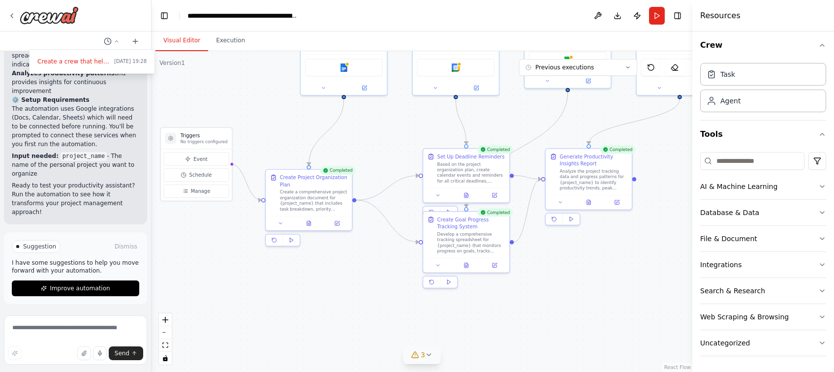
drag, startPoint x: 556, startPoint y: 283, endPoint x: 688, endPoint y: 178, distance: 167.8
click at [658, 178] on div ".deletable-edge-delete-btn { width: 20px; height: 20px; border: 0px solid #ffff…" at bounding box center [422, 211] width 541 height 321
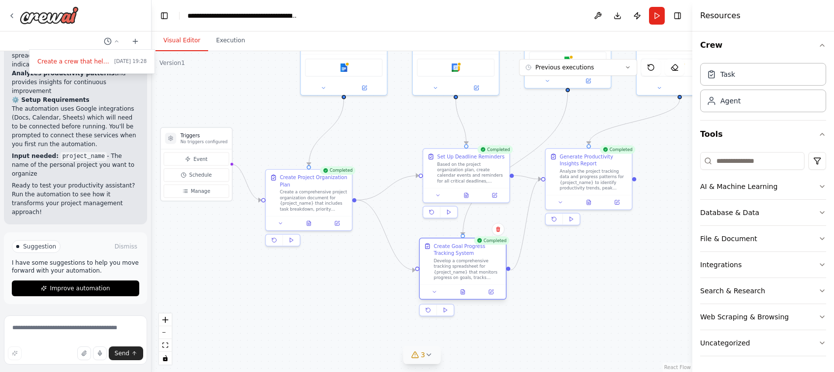
drag, startPoint x: 431, startPoint y: 259, endPoint x: 428, endPoint y: 286, distance: 26.8
click at [428, 286] on div at bounding box center [463, 292] width 86 height 14
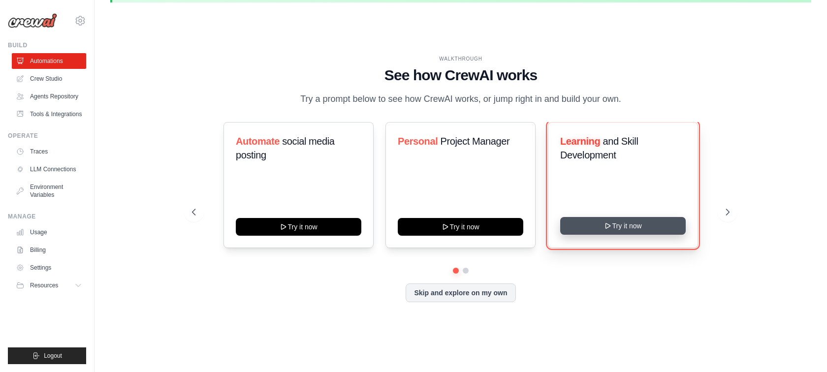
click at [616, 229] on button "Try it now" at bounding box center [623, 226] width 126 height 18
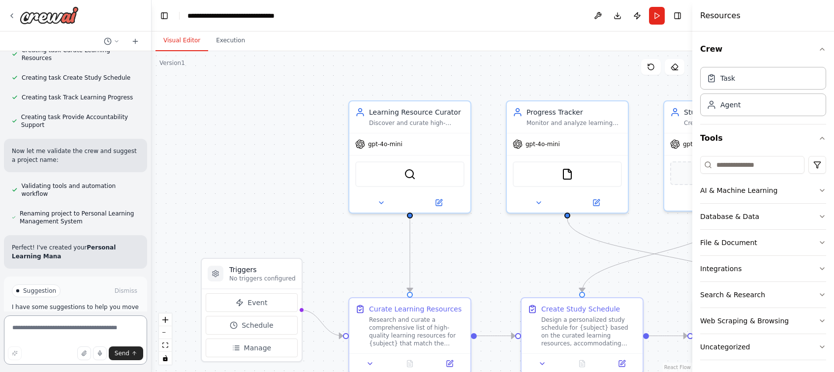
scroll to position [488, 0]
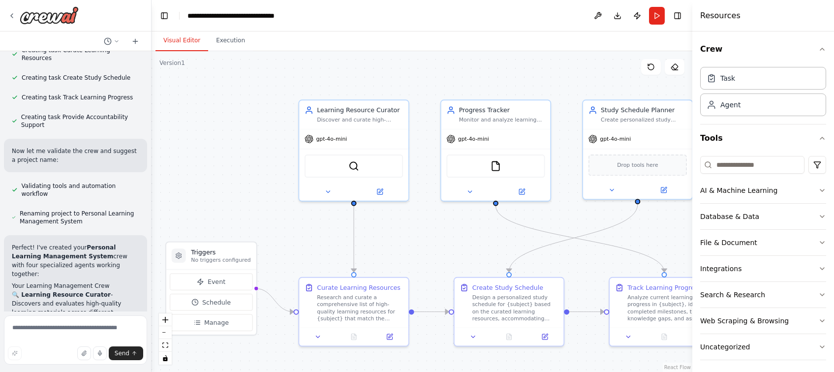
drag, startPoint x: 307, startPoint y: 216, endPoint x: 262, endPoint y: 205, distance: 46.6
click at [262, 205] on div ".deletable-edge-delete-btn { width: 20px; height: 20px; border: 0px solid #ffff…" at bounding box center [422, 211] width 541 height 321
click at [380, 146] on div "gpt-4o-mini" at bounding box center [353, 137] width 109 height 20
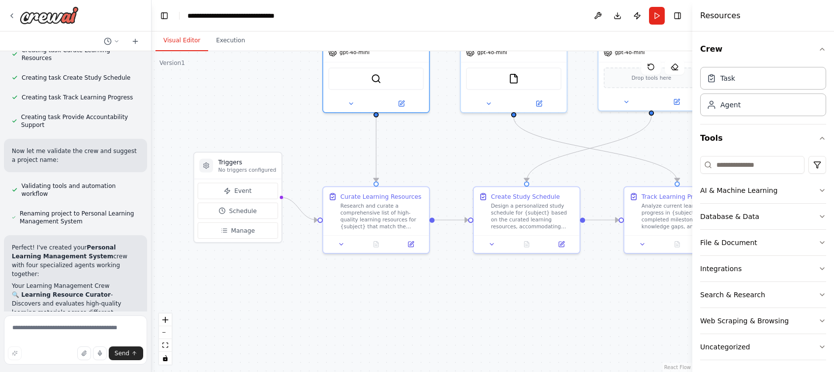
drag, startPoint x: 457, startPoint y: 237, endPoint x: 477, endPoint y: 148, distance: 91.8
click at [477, 148] on div ".deletable-edge-delete-btn { width: 20px; height: 20px; border: 0px solid #ffff…" at bounding box center [422, 211] width 541 height 321
click at [235, 193] on span "Event" at bounding box center [242, 191] width 17 height 8
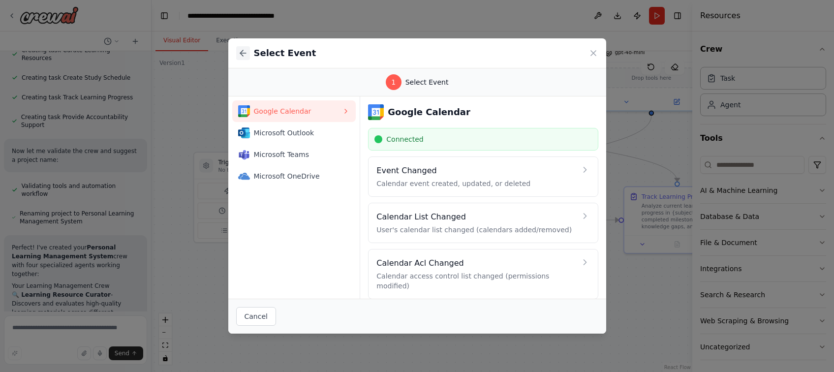
click at [245, 51] on icon at bounding box center [243, 53] width 10 height 10
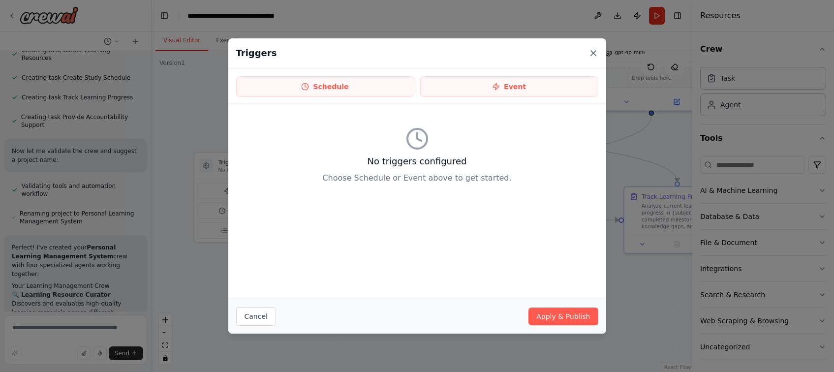
click at [595, 55] on icon at bounding box center [593, 53] width 5 height 5
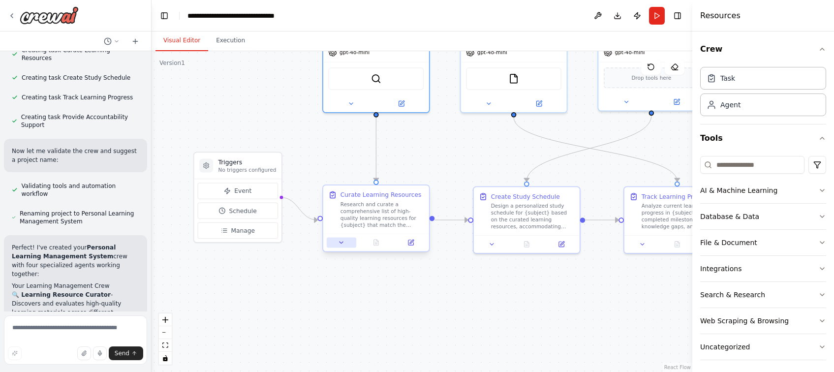
click at [342, 242] on icon at bounding box center [341, 242] width 7 height 7
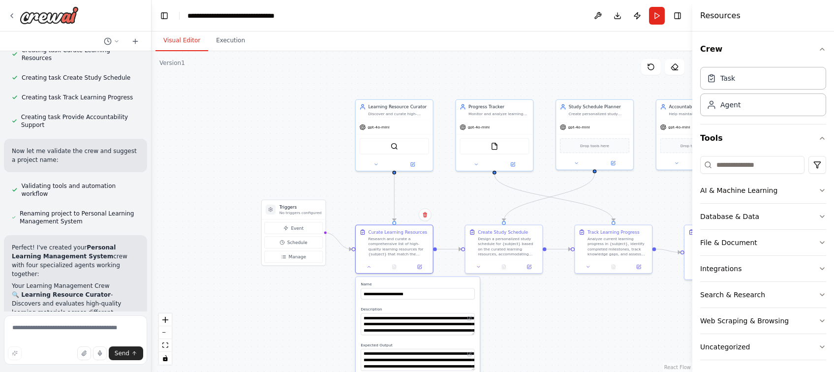
click at [548, 329] on div ".deletable-edge-delete-btn { width: 20px; height: 20px; border: 0px solid #ffff…" at bounding box center [422, 211] width 541 height 321
click at [658, 19] on button "Run" at bounding box center [657, 16] width 16 height 18
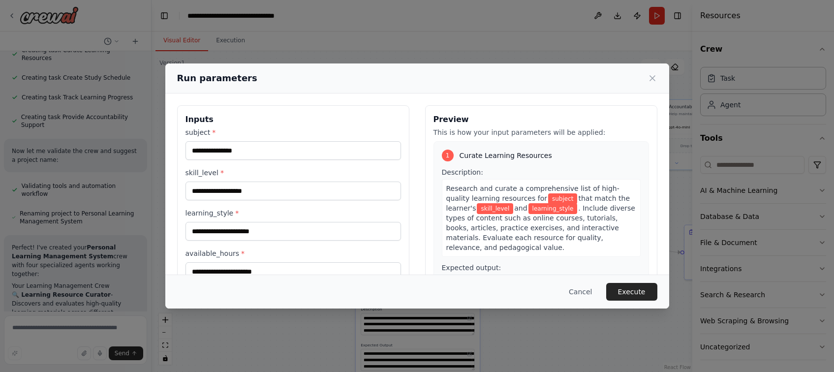
scroll to position [75, 0]
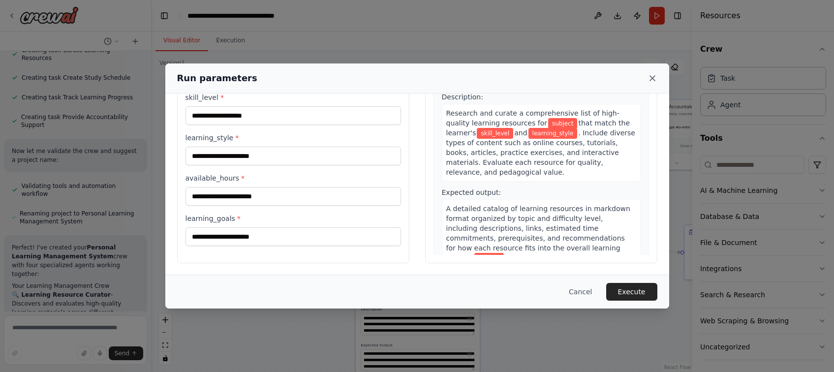
click at [648, 79] on icon at bounding box center [653, 78] width 10 height 10
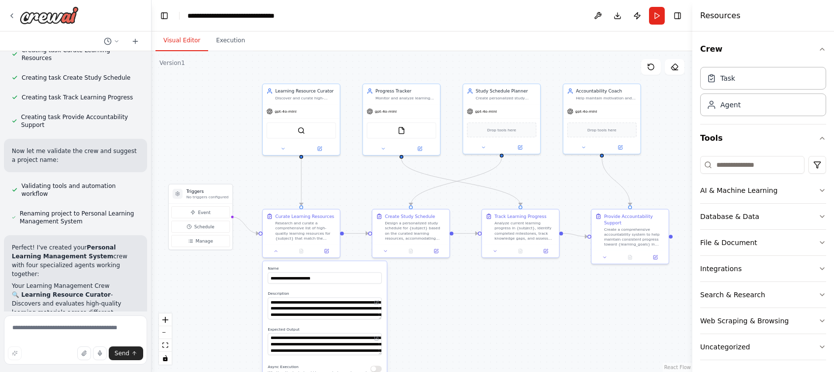
drag, startPoint x: 550, startPoint y: 78, endPoint x: 457, endPoint y: 63, distance: 94.4
click at [457, 63] on div ".deletable-edge-delete-btn { width: 20px; height: 20px; border: 0px solid #ffff…" at bounding box center [422, 211] width 541 height 321
click at [232, 35] on button "Execution" at bounding box center [230, 41] width 45 height 21
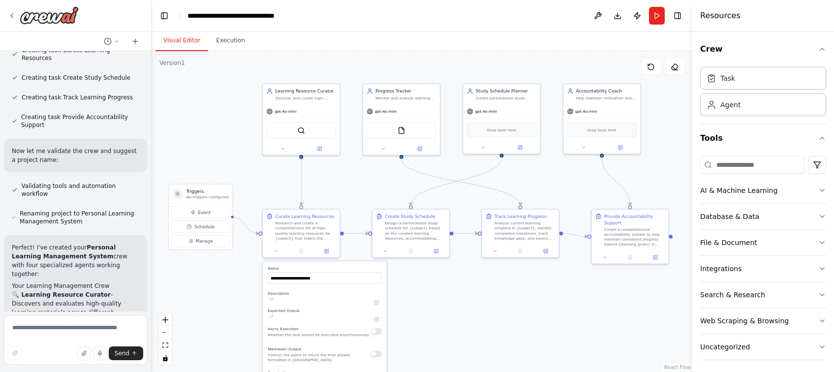
click at [184, 42] on button "Visual Editor" at bounding box center [182, 41] width 53 height 21
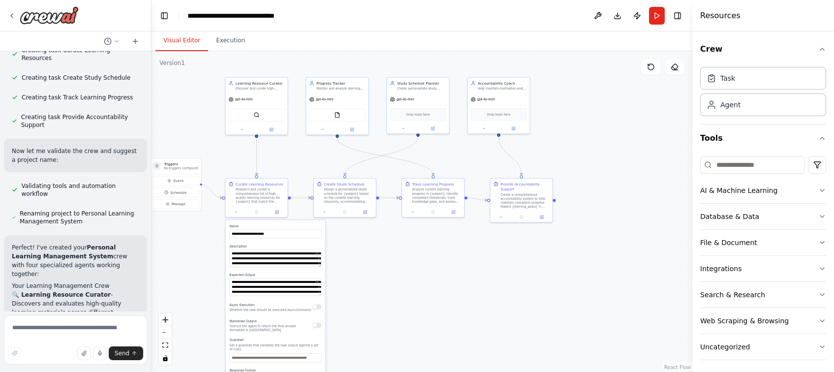
drag, startPoint x: 524, startPoint y: 324, endPoint x: 428, endPoint y: 270, distance: 110.9
click at [428, 270] on div ".deletable-edge-delete-btn { width: 20px; height: 20px; border: 0px solid #ffff…" at bounding box center [422, 211] width 541 height 321
click at [821, 190] on icon "button" at bounding box center [823, 191] width 4 height 2
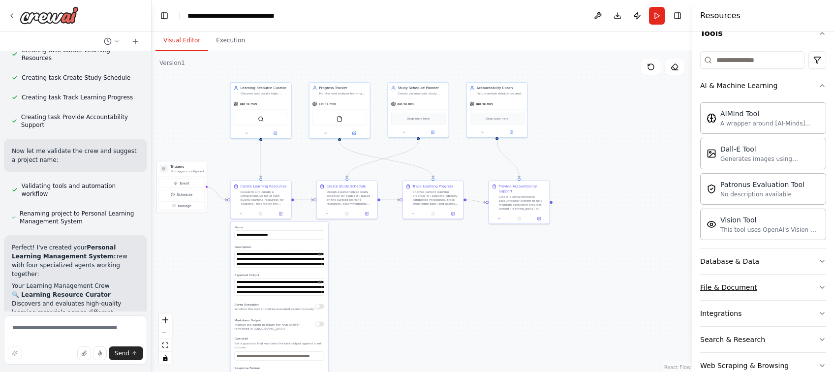
scroll to position [154, 0]
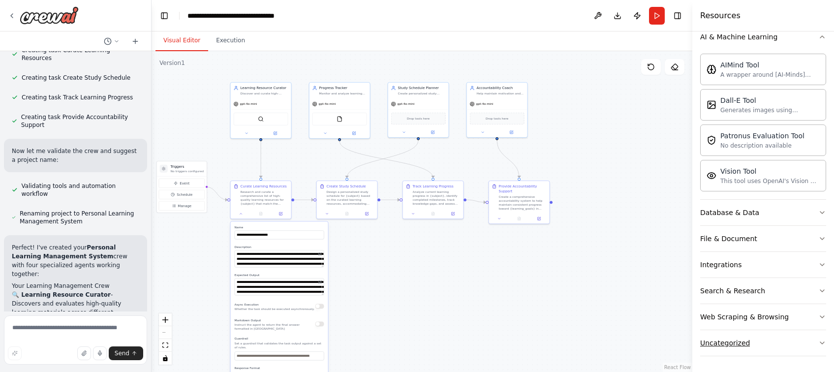
click at [821, 342] on icon "button" at bounding box center [823, 343] width 4 height 2
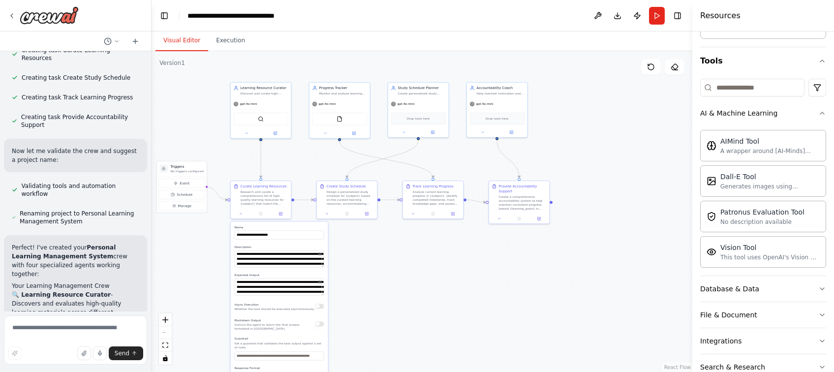
scroll to position [0, 0]
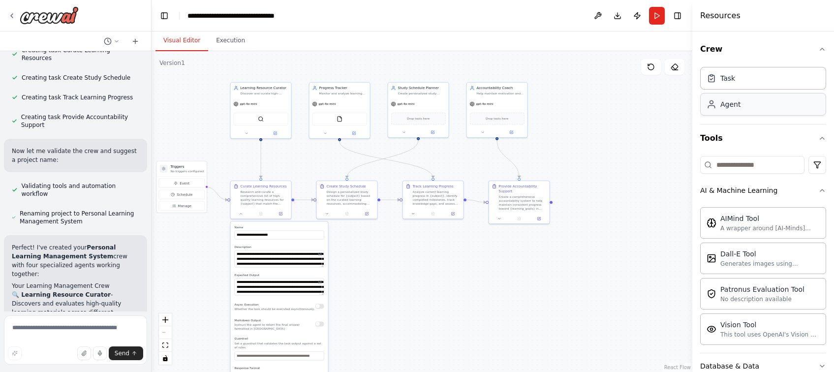
click at [738, 102] on div "Agent" at bounding box center [731, 104] width 20 height 10
click at [716, 111] on div "Agent" at bounding box center [763, 104] width 126 height 23
click at [664, 164] on div "Drop tools here" at bounding box center [645, 171] width 61 height 18
click at [669, 125] on icon at bounding box center [668, 126] width 6 height 6
click at [32, 13] on img at bounding box center [49, 15] width 59 height 18
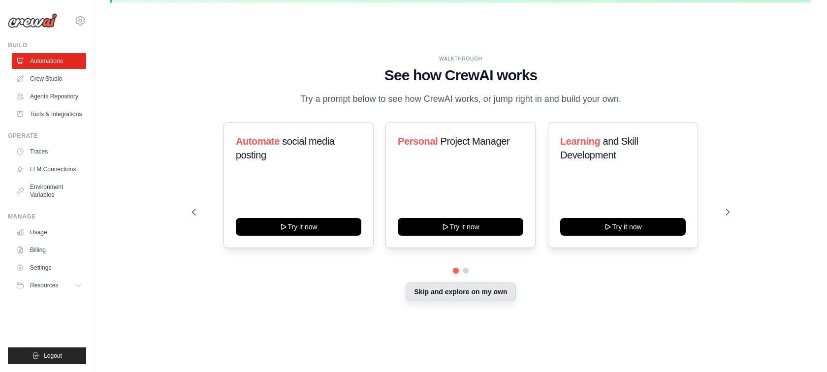
click at [446, 285] on button "Skip and explore on my own" at bounding box center [461, 292] width 110 height 19
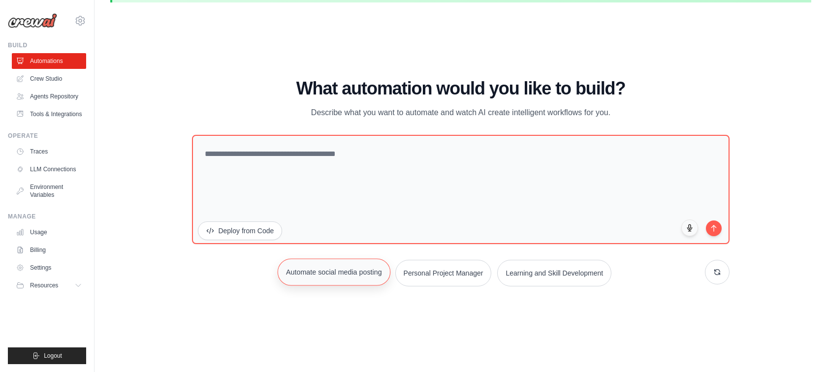
click at [339, 272] on button "Automate social media posting" at bounding box center [334, 271] width 113 height 27
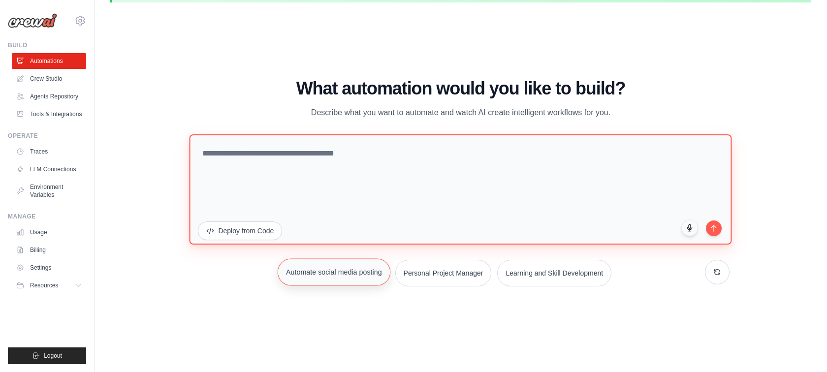
type textarea "**********"
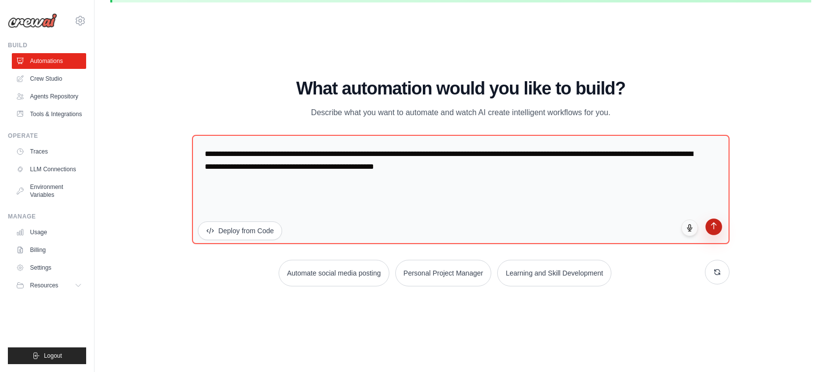
click at [715, 232] on button "submit" at bounding box center [713, 227] width 17 height 17
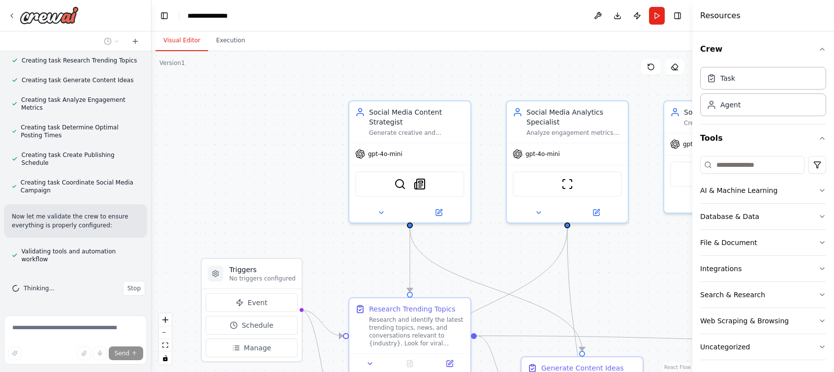
scroll to position [724, 0]
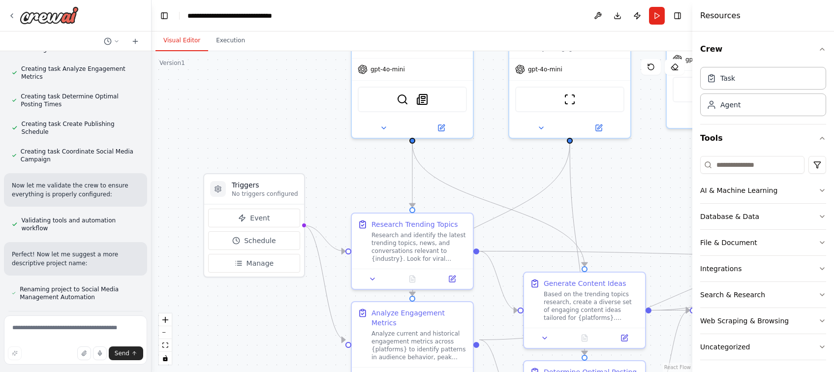
drag, startPoint x: 264, startPoint y: 153, endPoint x: 266, endPoint y: 68, distance: 84.2
click at [266, 68] on div ".deletable-edge-delete-btn { width: 20px; height: 20px; border: 0px solid #ffff…" at bounding box center [422, 211] width 541 height 321
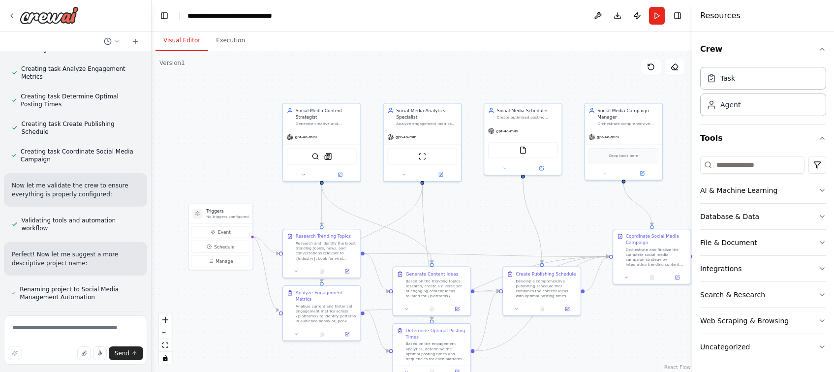
drag, startPoint x: 266, startPoint y: 68, endPoint x: 229, endPoint y: 134, distance: 75.6
click at [228, 135] on div ".deletable-edge-delete-btn { width: 20px; height: 20px; border: 0px solid #ffff…" at bounding box center [422, 211] width 541 height 321
